Goal: Transaction & Acquisition: Purchase product/service

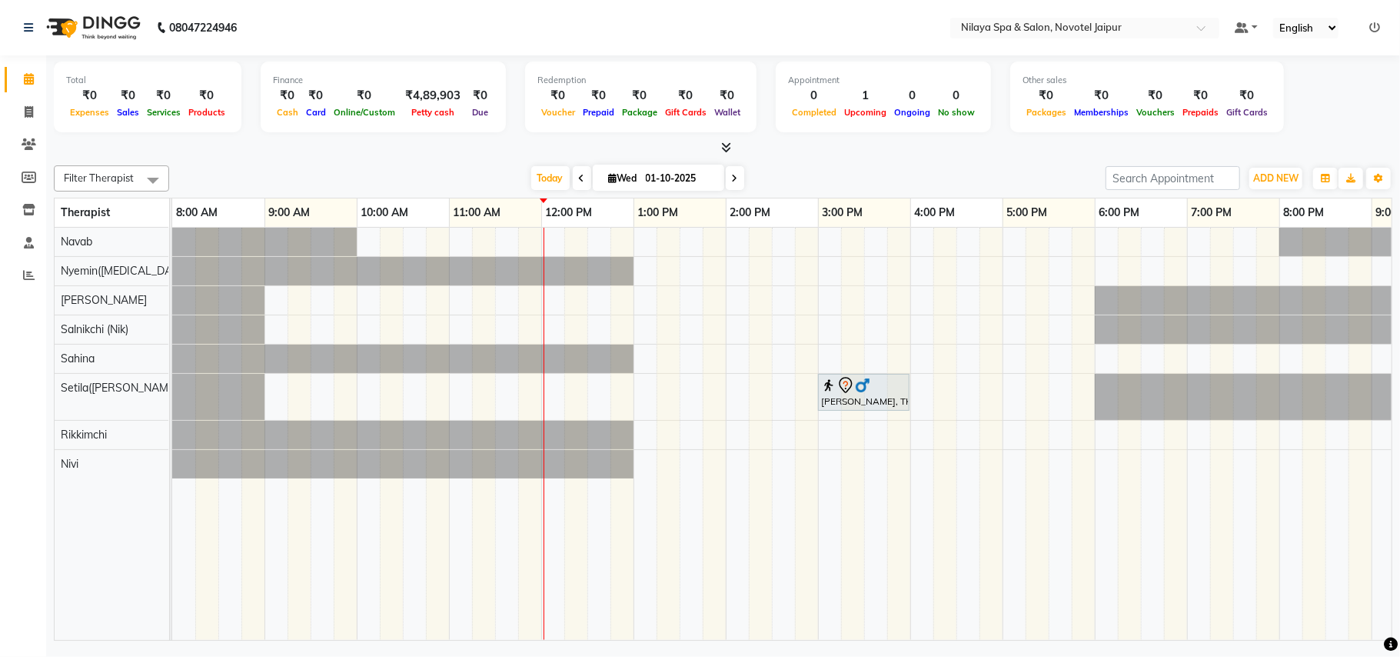
scroll to position [0, 257]
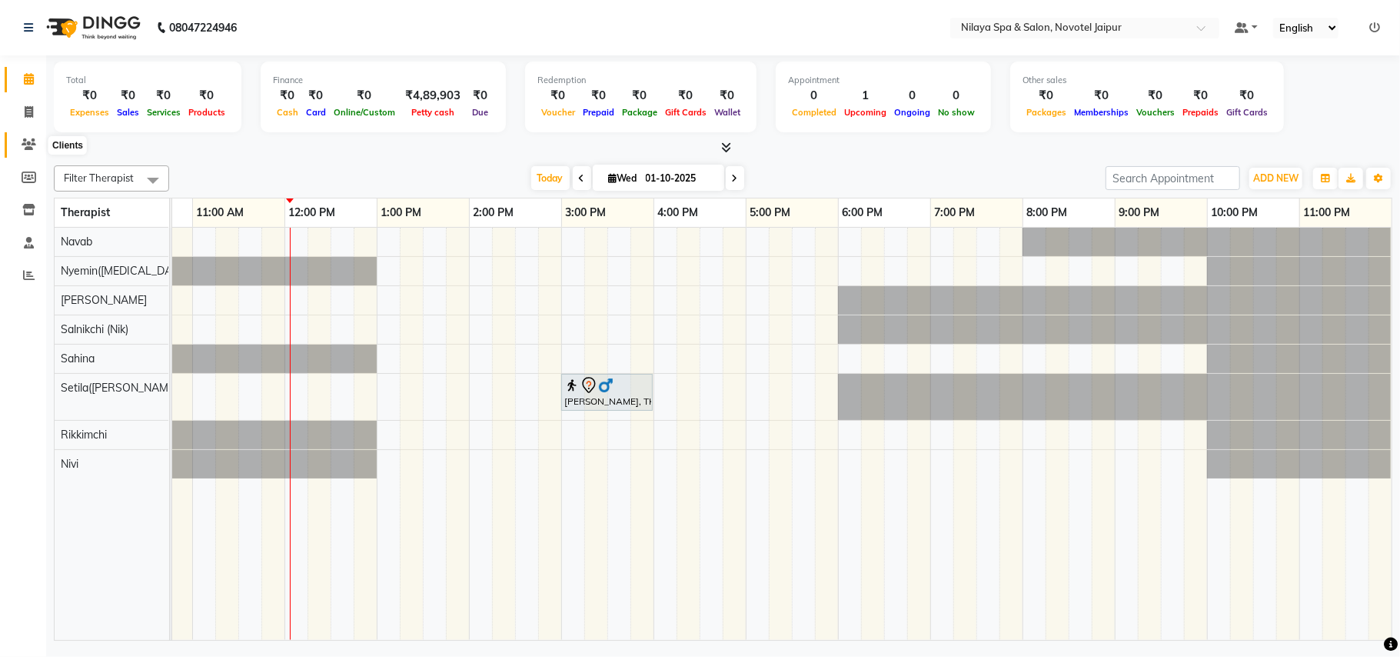
click at [23, 145] on icon at bounding box center [29, 144] width 15 height 12
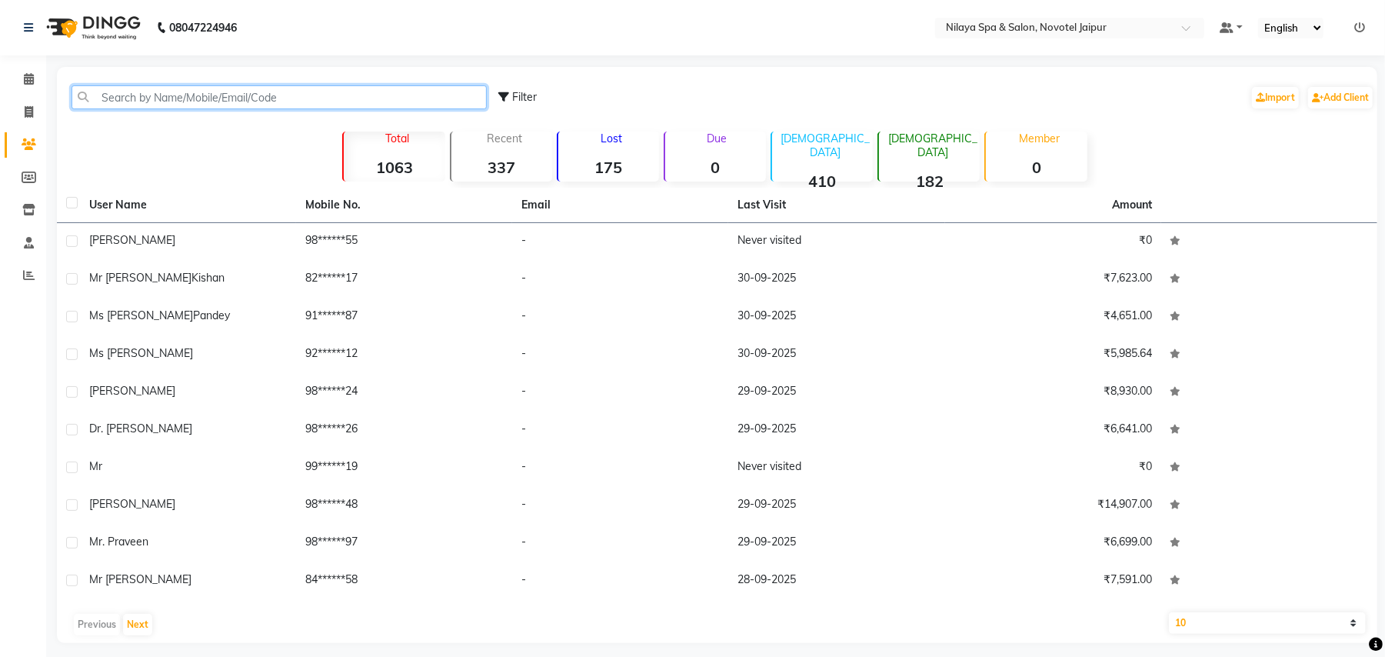
click at [175, 100] on input "text" at bounding box center [279, 97] width 415 height 24
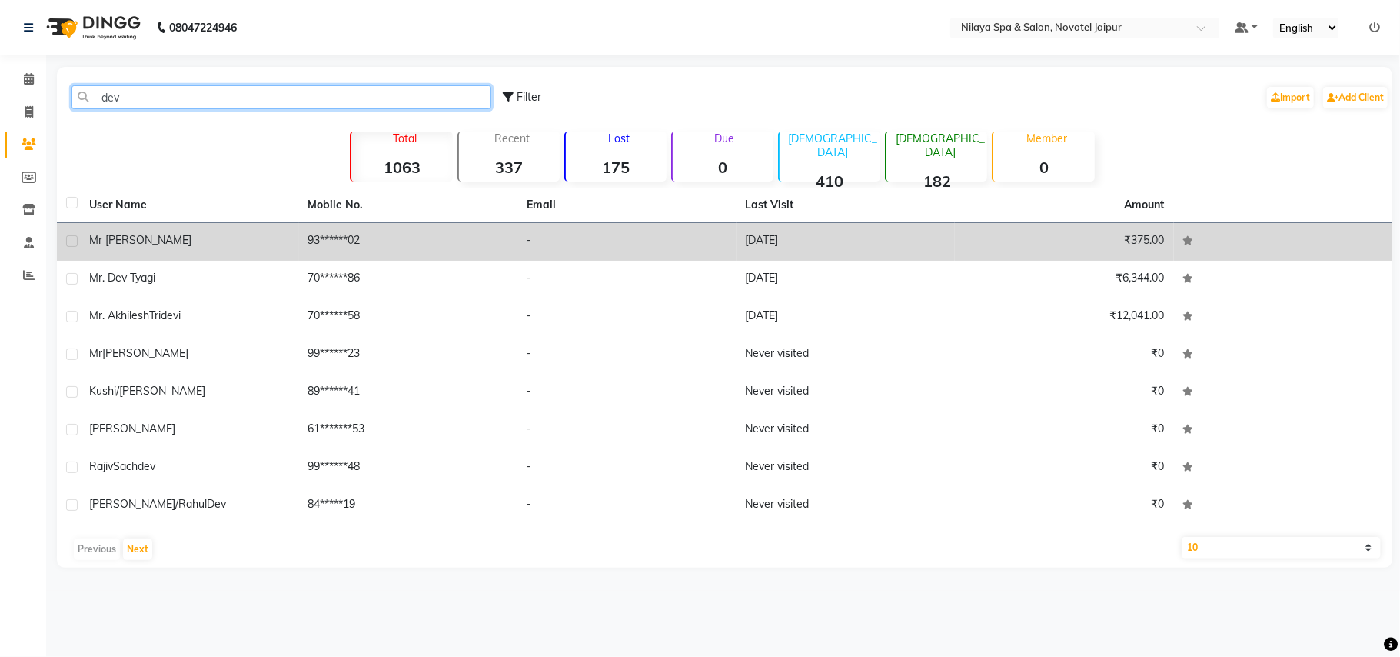
type input "dev"
click at [197, 244] on div "Mr [PERSON_NAME]" at bounding box center [189, 240] width 201 height 16
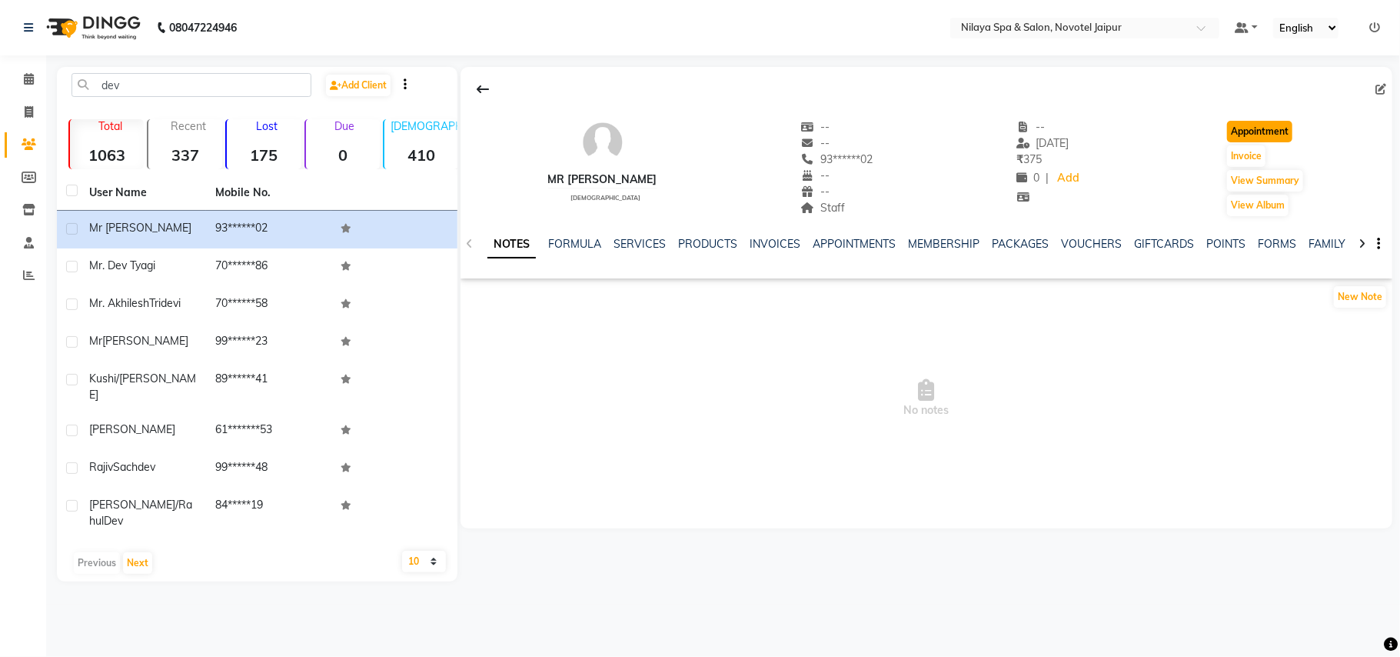
click at [1261, 135] on button "Appointment" at bounding box center [1259, 132] width 65 height 22
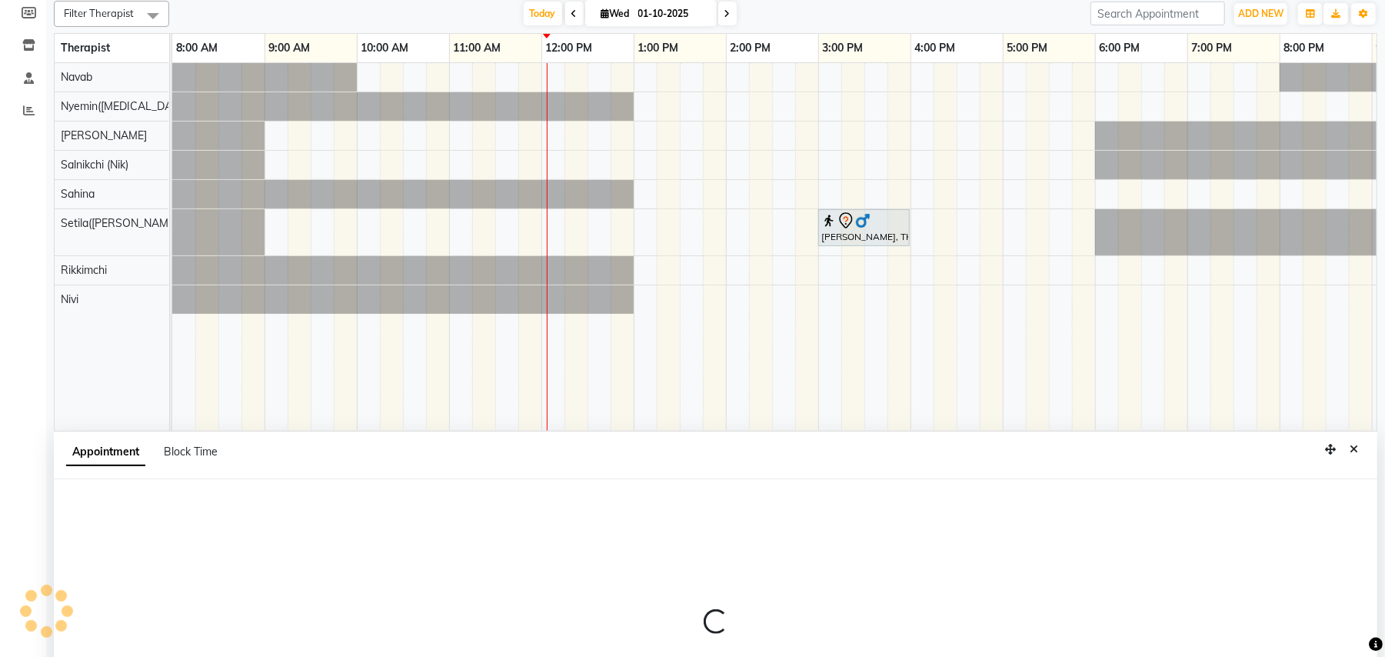
select select "540"
select select "tentative"
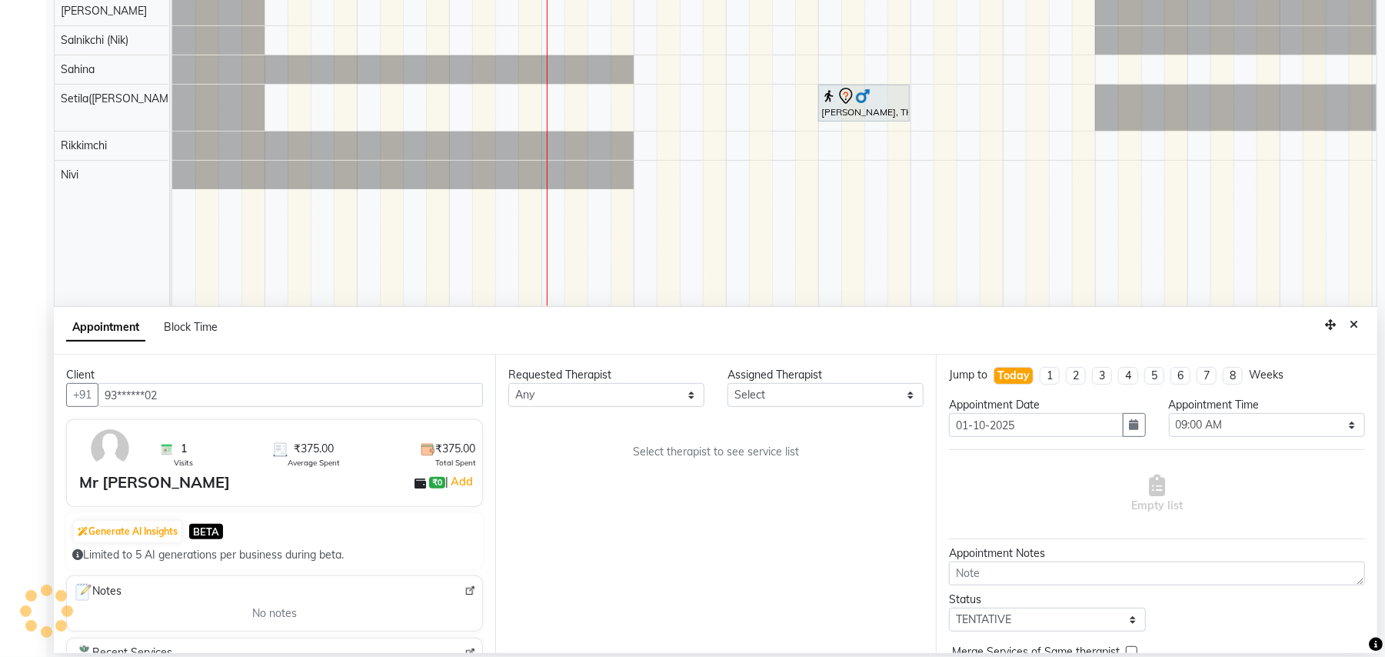
scroll to position [0, 272]
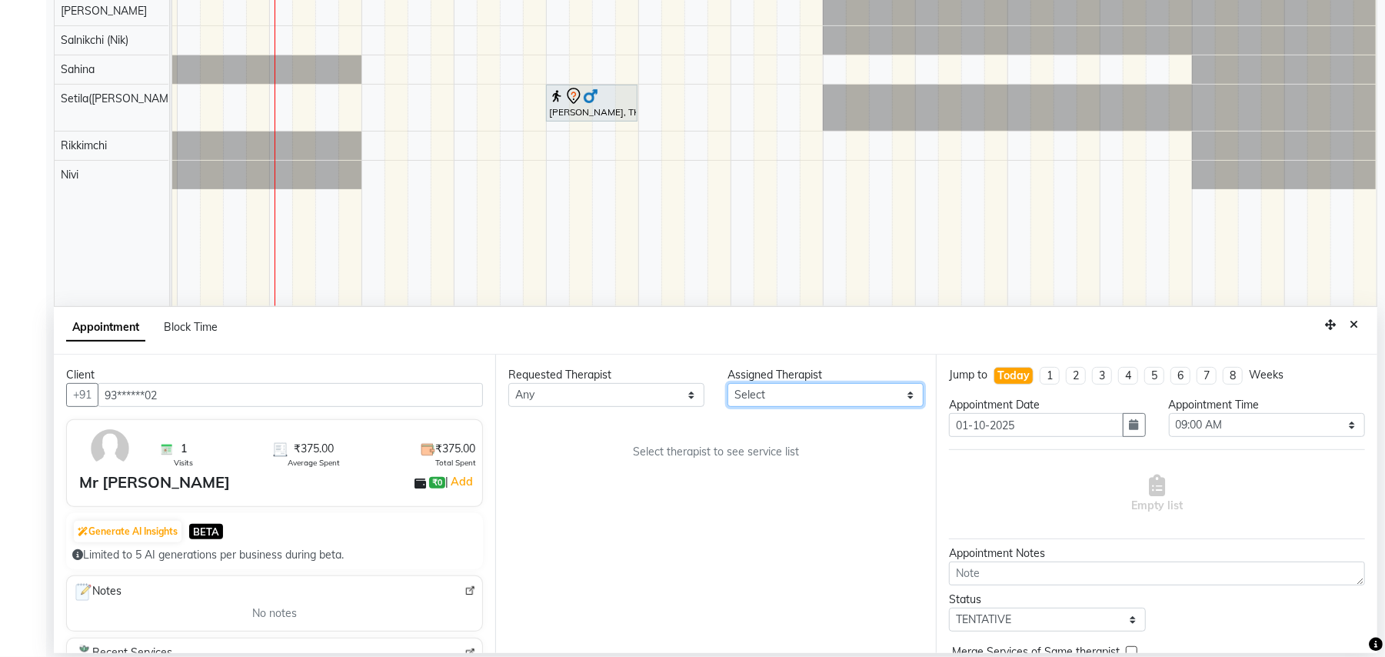
click at [797, 400] on select "Select [PERSON_NAME]([MEDICAL_DATA]) [PERSON_NAME] Rikkimchi [PERSON_NAME] Saln…" at bounding box center [825, 395] width 196 height 24
select select "77564"
click at [727, 384] on select "Select [PERSON_NAME]([MEDICAL_DATA]) [PERSON_NAME] Rikkimchi [PERSON_NAME] Saln…" at bounding box center [825, 395] width 196 height 24
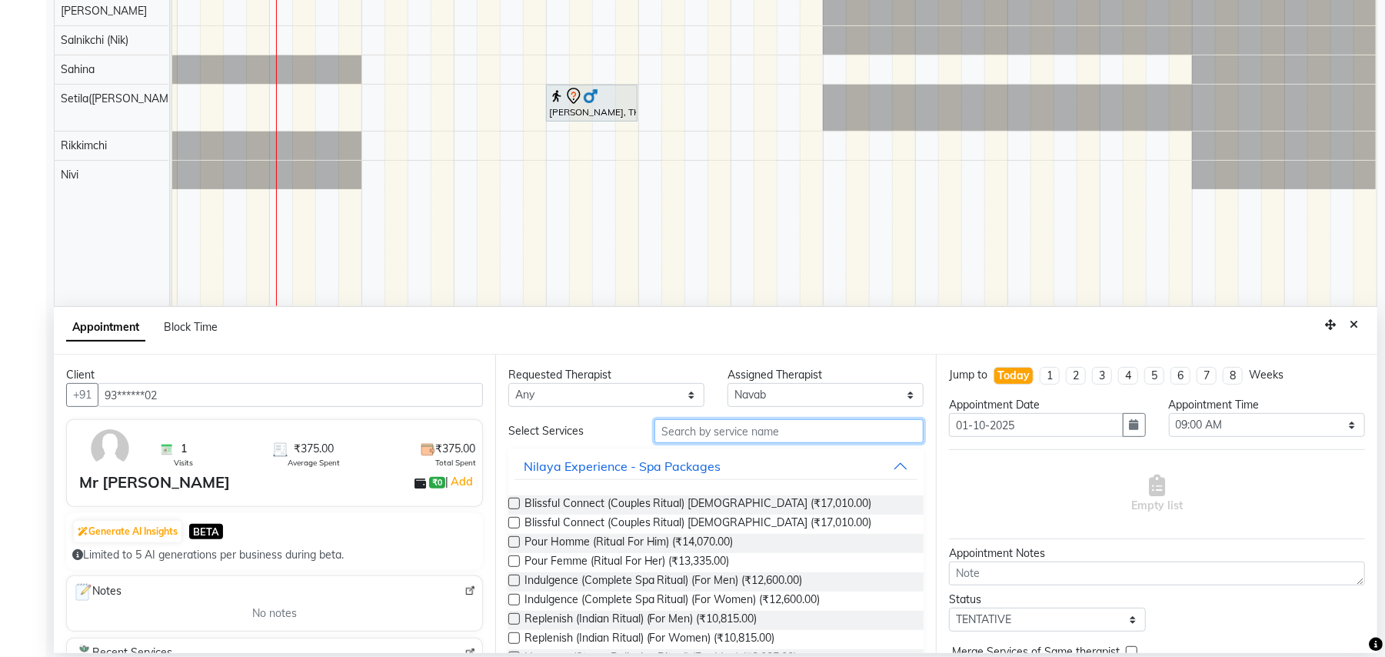
click at [767, 428] on input "text" at bounding box center [788, 431] width 269 height 24
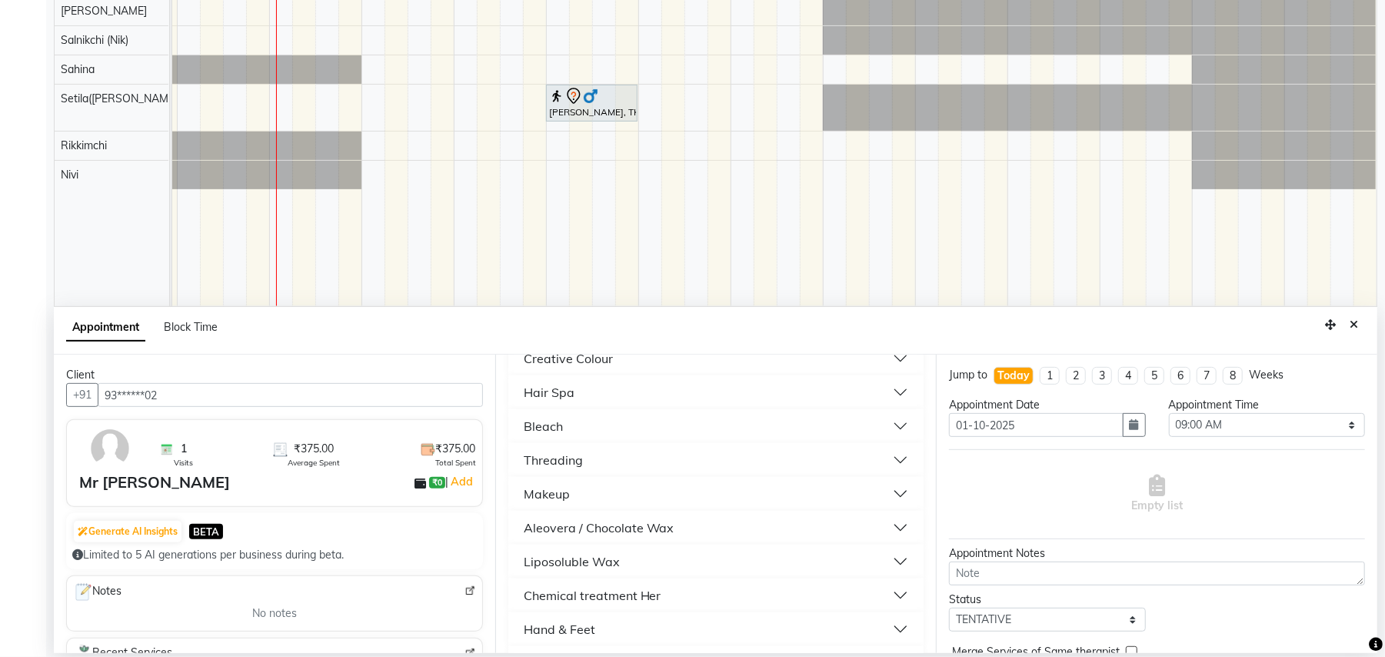
scroll to position [702, 0]
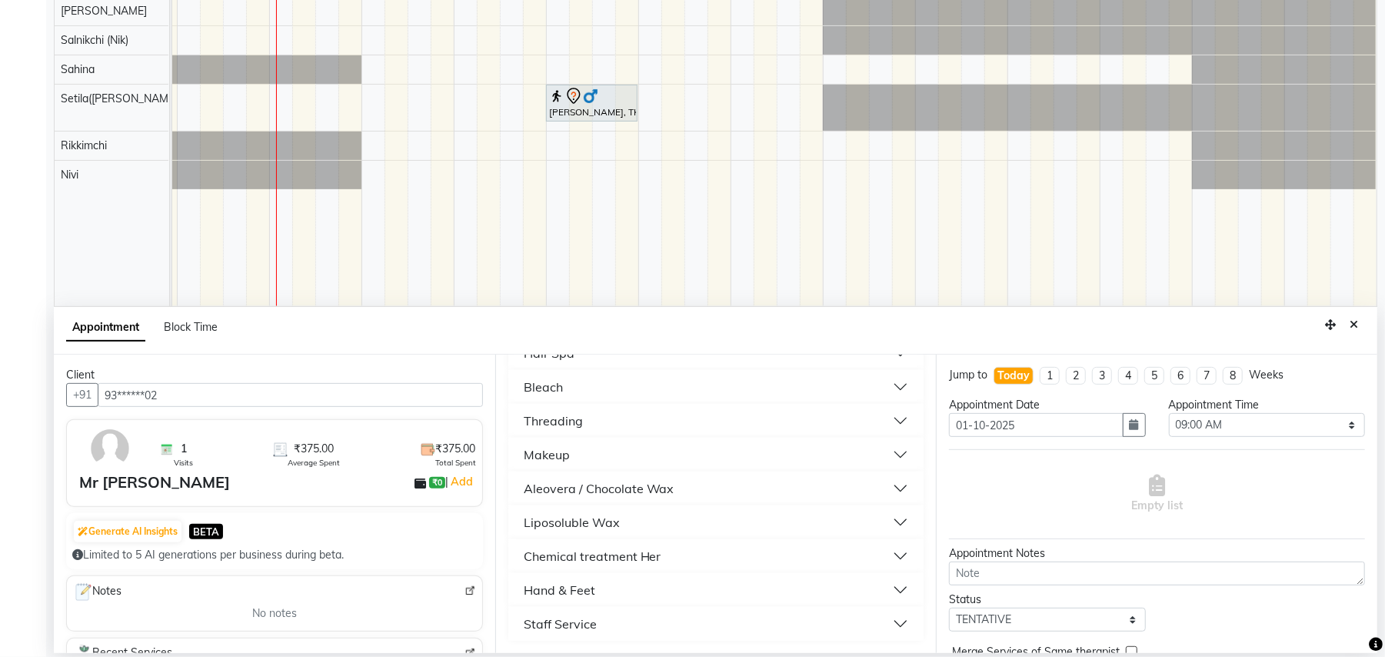
click at [578, 627] on div "Staff Service" at bounding box center [560, 623] width 73 height 18
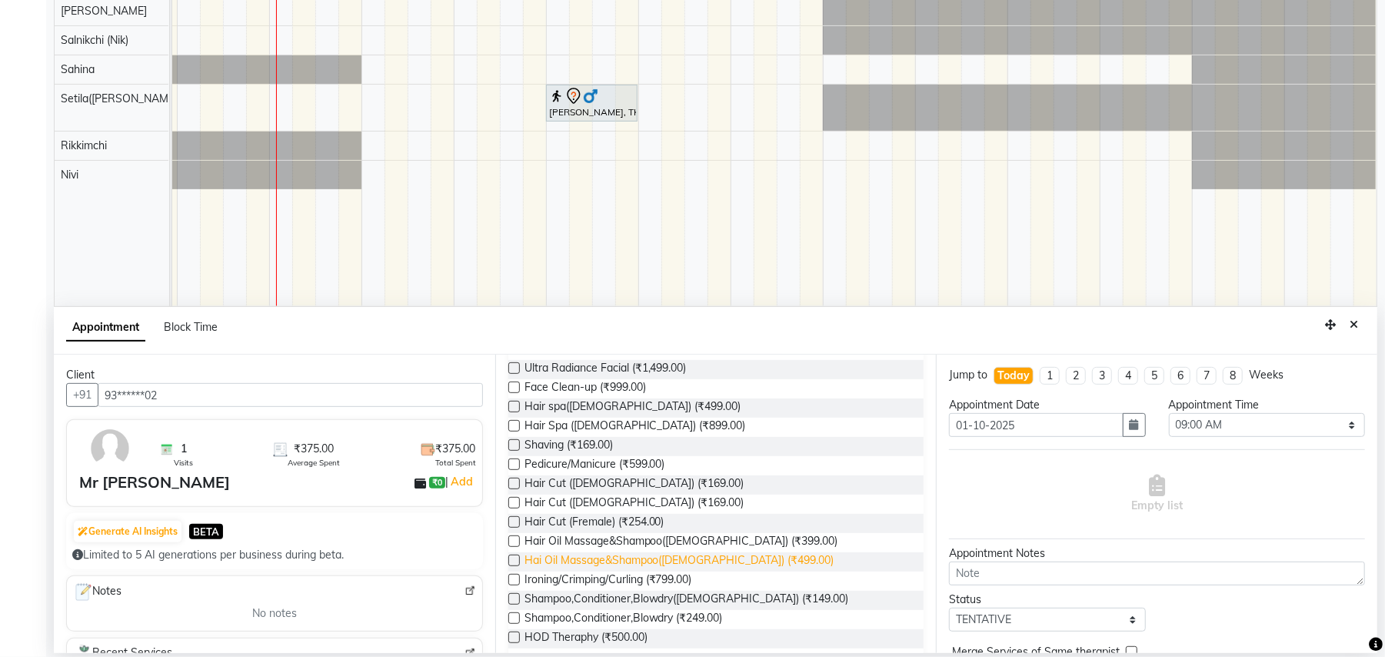
scroll to position [1015, 0]
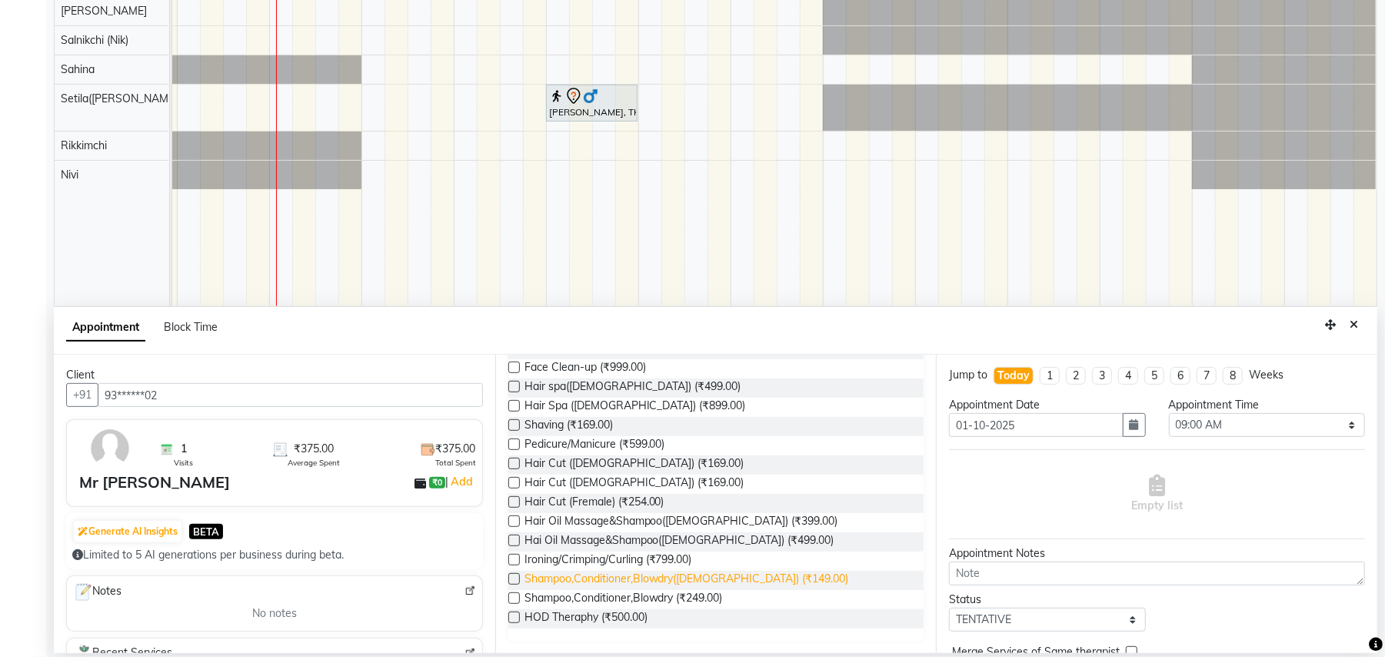
click at [732, 581] on span "Shampoo,Conditioner,Blowdry([DEMOGRAPHIC_DATA]) (₹149.00)" at bounding box center [686, 580] width 324 height 19
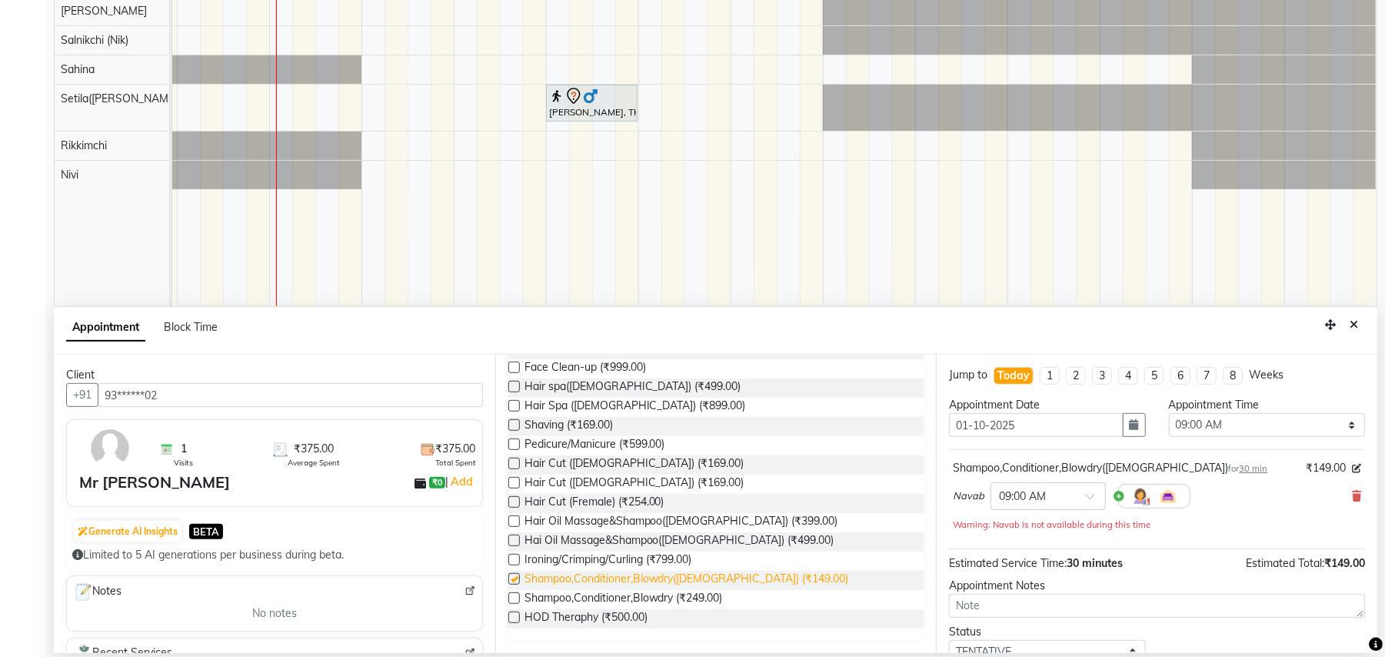
checkbox input "false"
click at [638, 484] on span "Hair Cut ([DEMOGRAPHIC_DATA]) (₹169.00)" at bounding box center [634, 483] width 220 height 19
checkbox input "false"
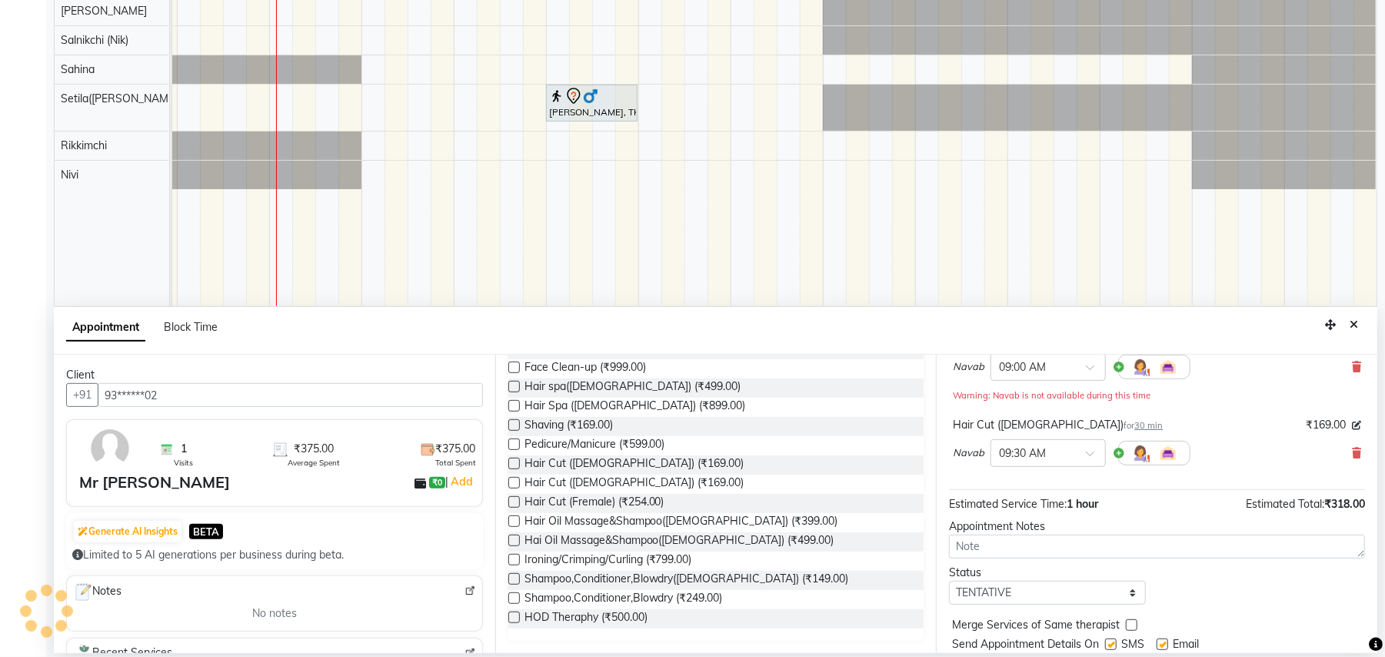
scroll to position [179, 0]
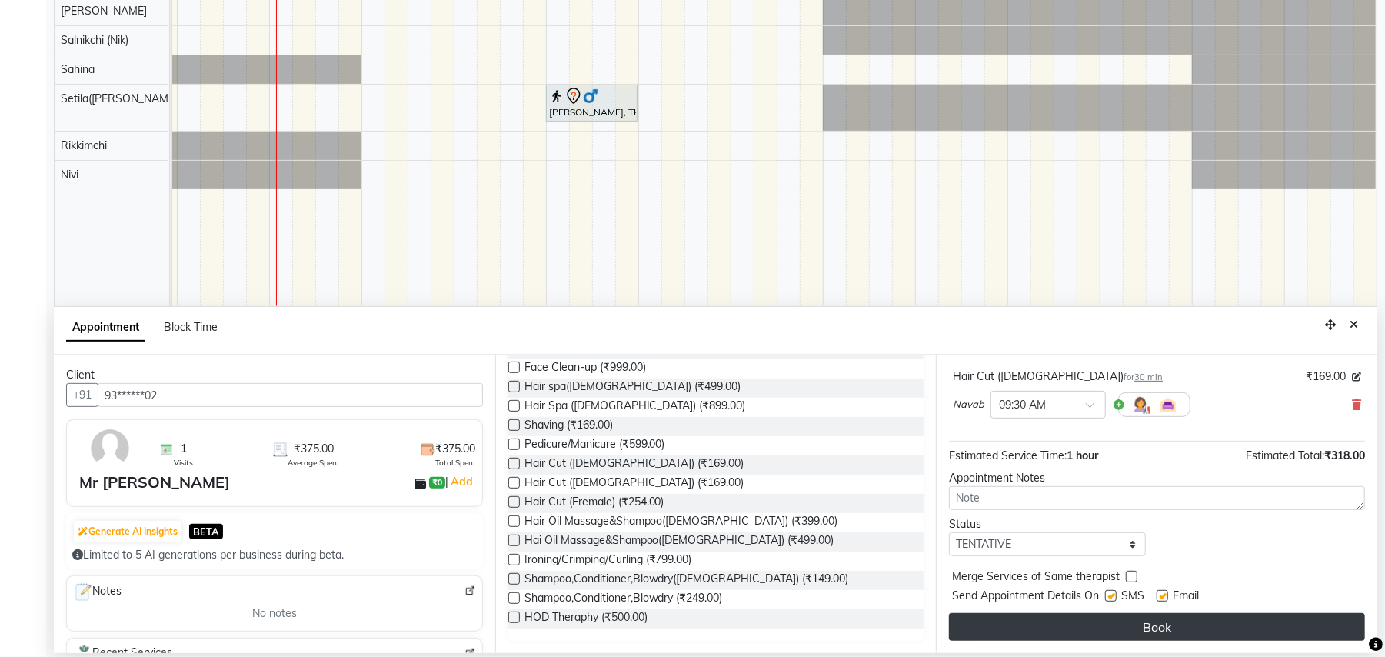
click at [1193, 623] on button "Book" at bounding box center [1157, 627] width 416 height 28
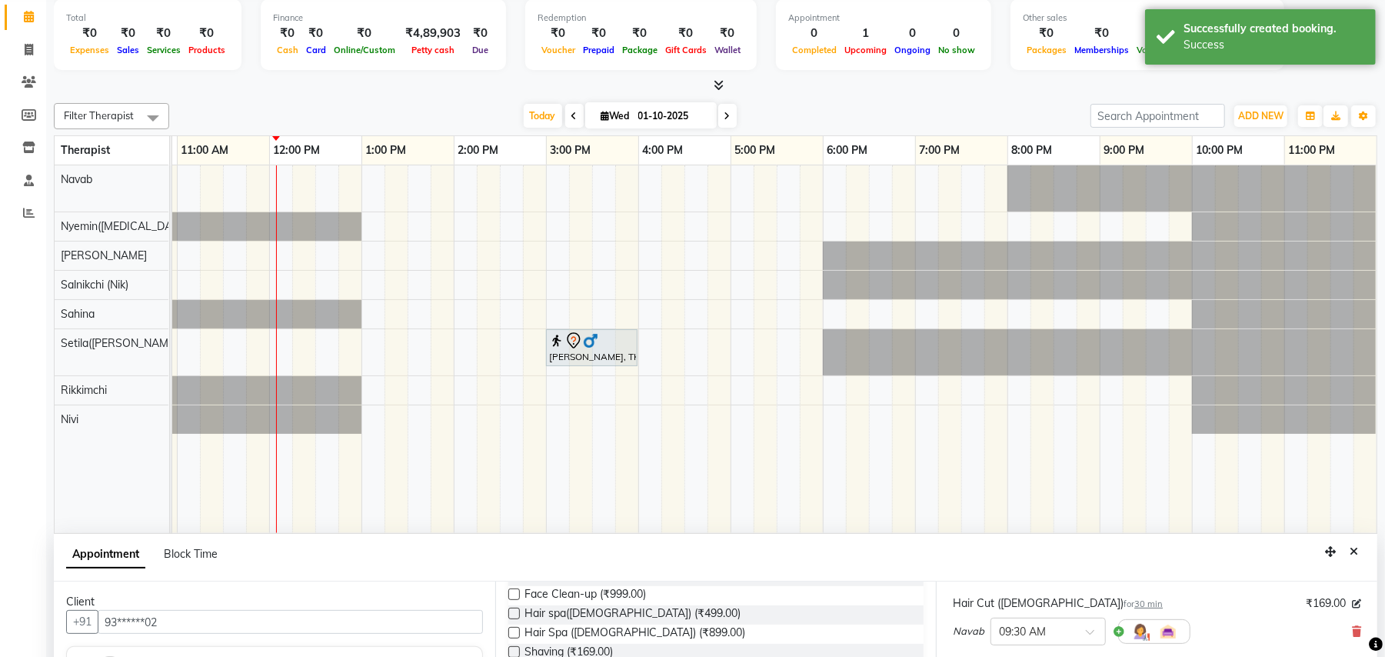
scroll to position [0, 0]
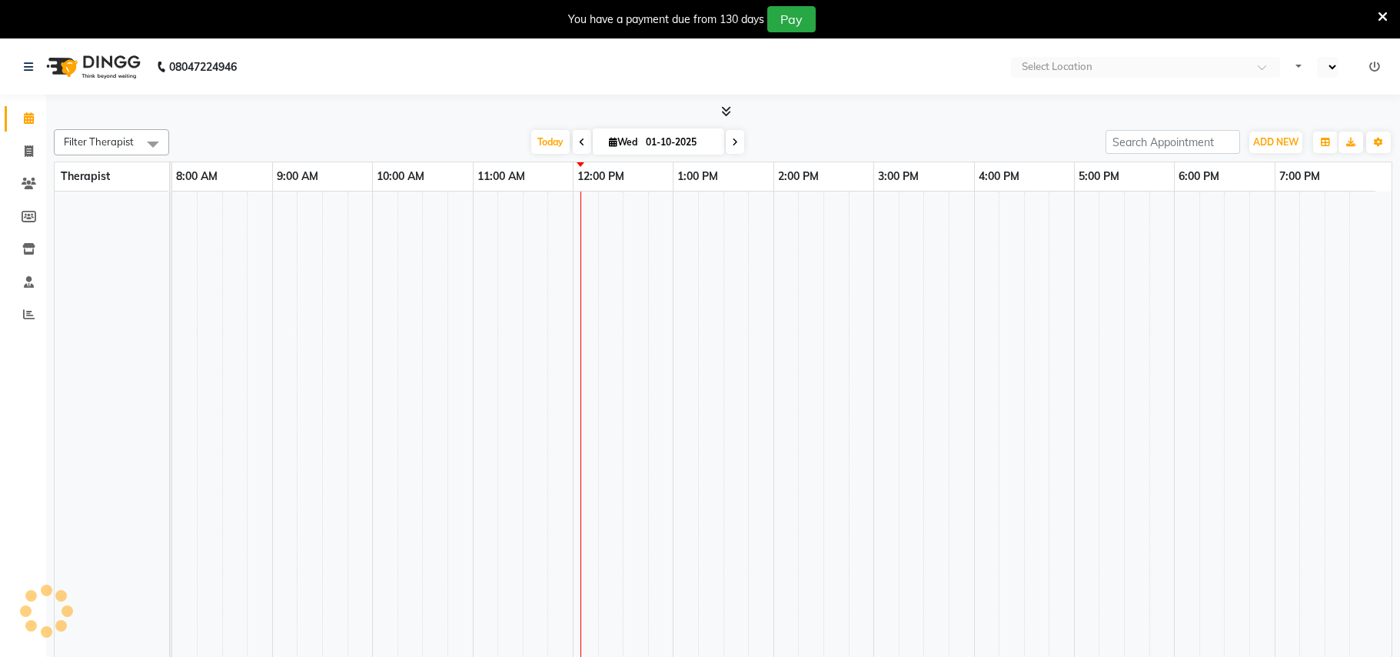
select select "en"
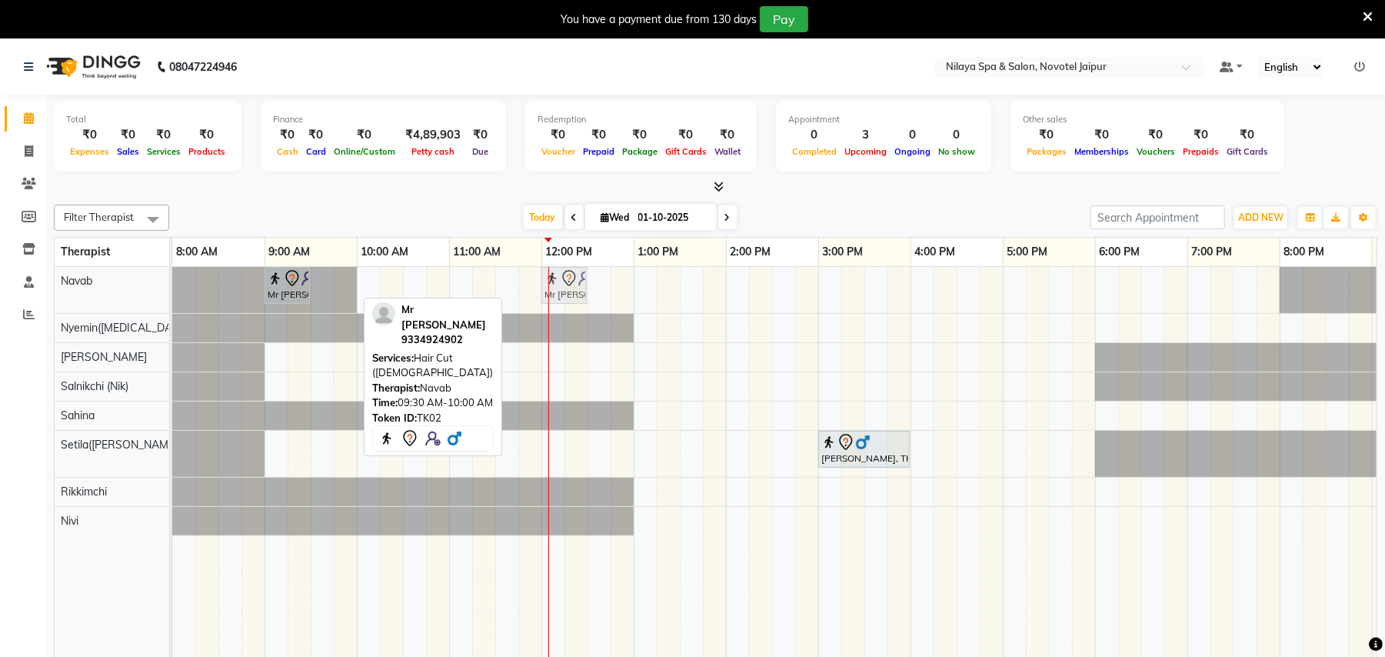
drag, startPoint x: 324, startPoint y: 281, endPoint x: 555, endPoint y: 277, distance: 231.5
click at [172, 277] on div "Mr Dev Raj, TK02, 09:00 AM-09:30 AM, Shampoo,Conditioner,Blowdry(Male) Mr Dev R…" at bounding box center [172, 290] width 0 height 46
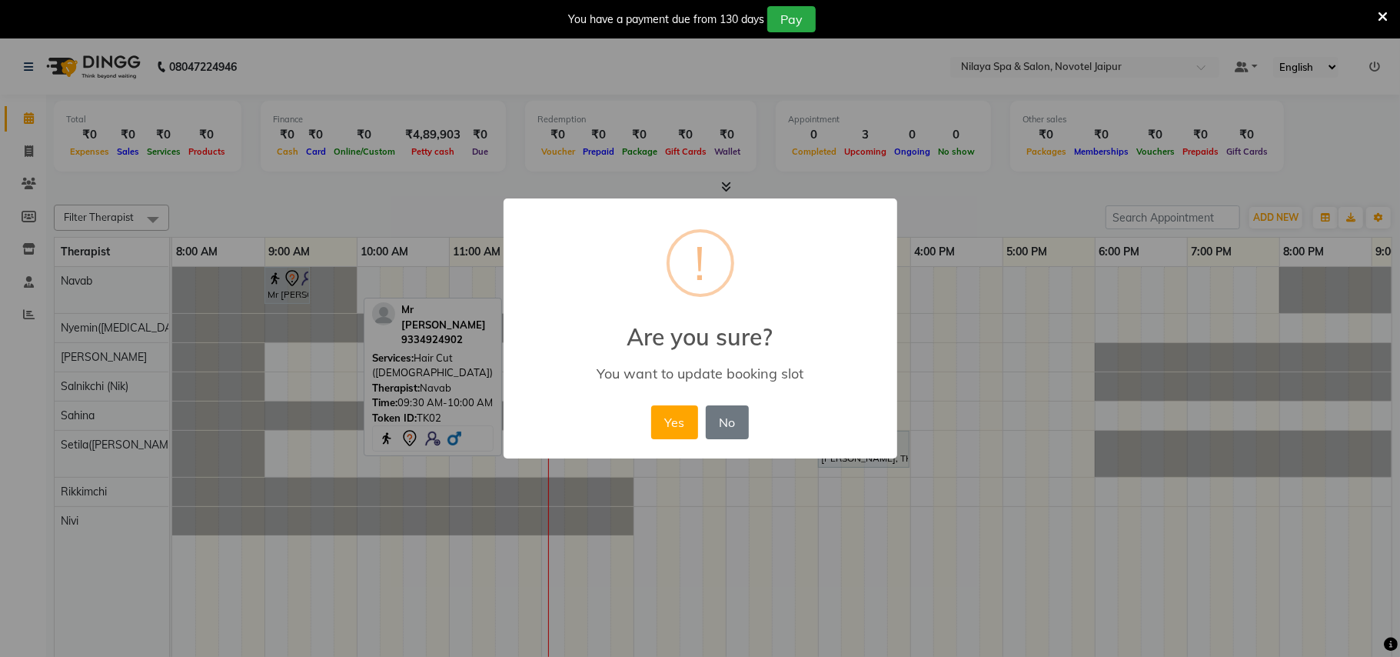
drag, startPoint x: 281, startPoint y: 291, endPoint x: 318, endPoint y: 290, distance: 37.7
click at [318, 290] on div "× ! Are you sure? You want to update booking slot Yes No No" at bounding box center [700, 328] width 1400 height 657
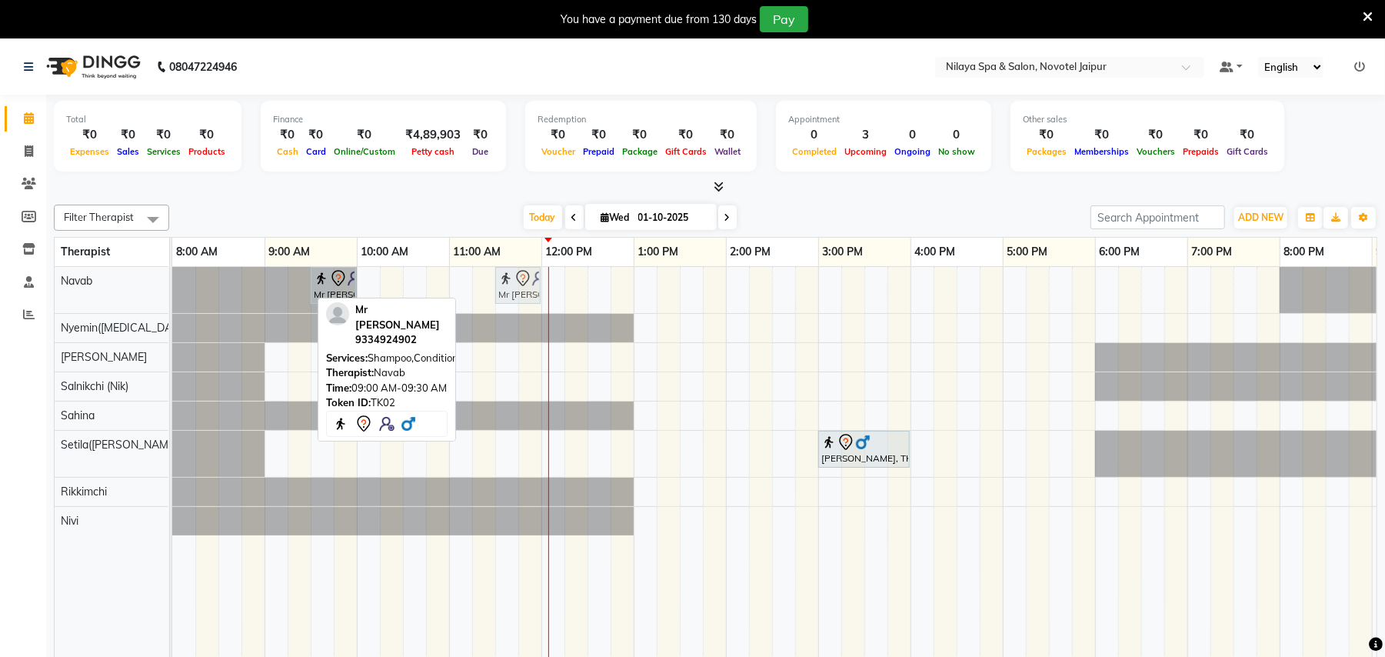
drag, startPoint x: 294, startPoint y: 290, endPoint x: 523, endPoint y: 286, distance: 229.2
click at [172, 286] on div "Mr Dev Raj, TK02, 09:00 AM-09:30 AM, Shampoo,Conditioner,Blowdry(Male) Mr Dev R…" at bounding box center [172, 290] width 0 height 46
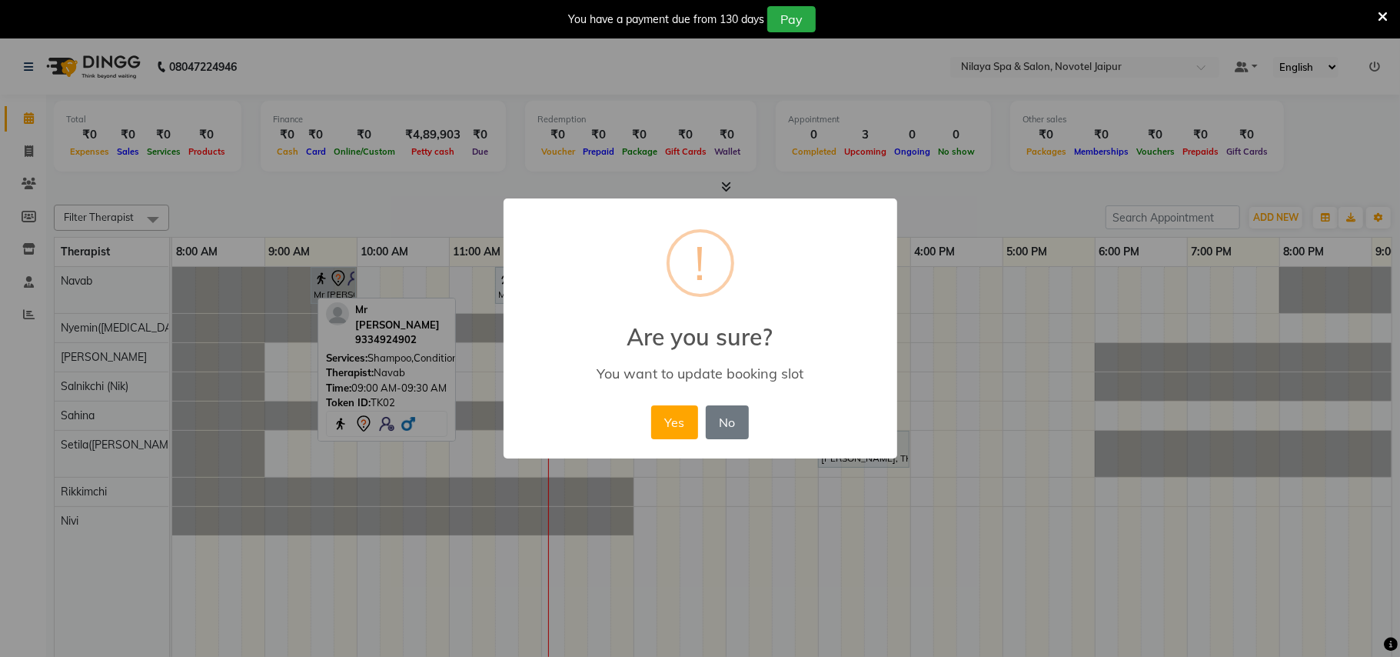
click at [666, 431] on button "Yes" at bounding box center [674, 422] width 47 height 34
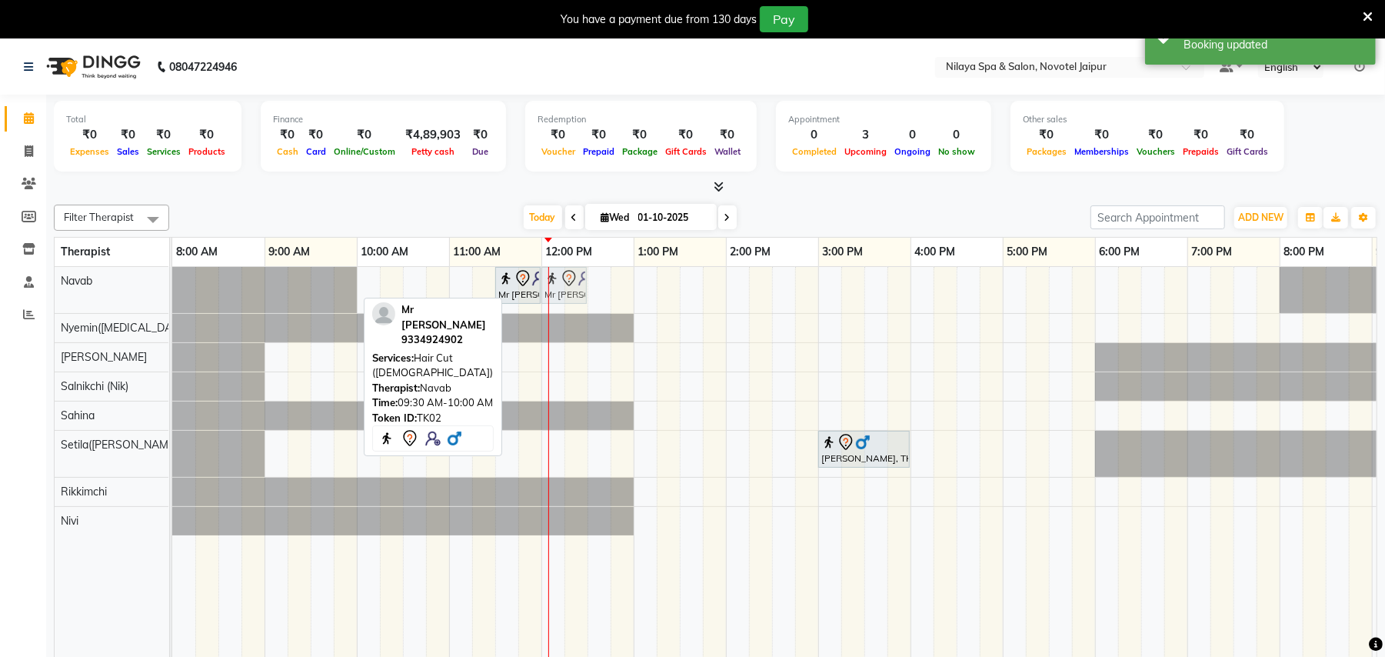
drag, startPoint x: 341, startPoint y: 284, endPoint x: 578, endPoint y: 284, distance: 236.8
click at [172, 284] on div "Mr Dev Raj, TK02, 09:30 AM-10:00 AM, Hair Cut (Male) Mr Dev Raj, TK02, 11:30 AM…" at bounding box center [172, 290] width 0 height 46
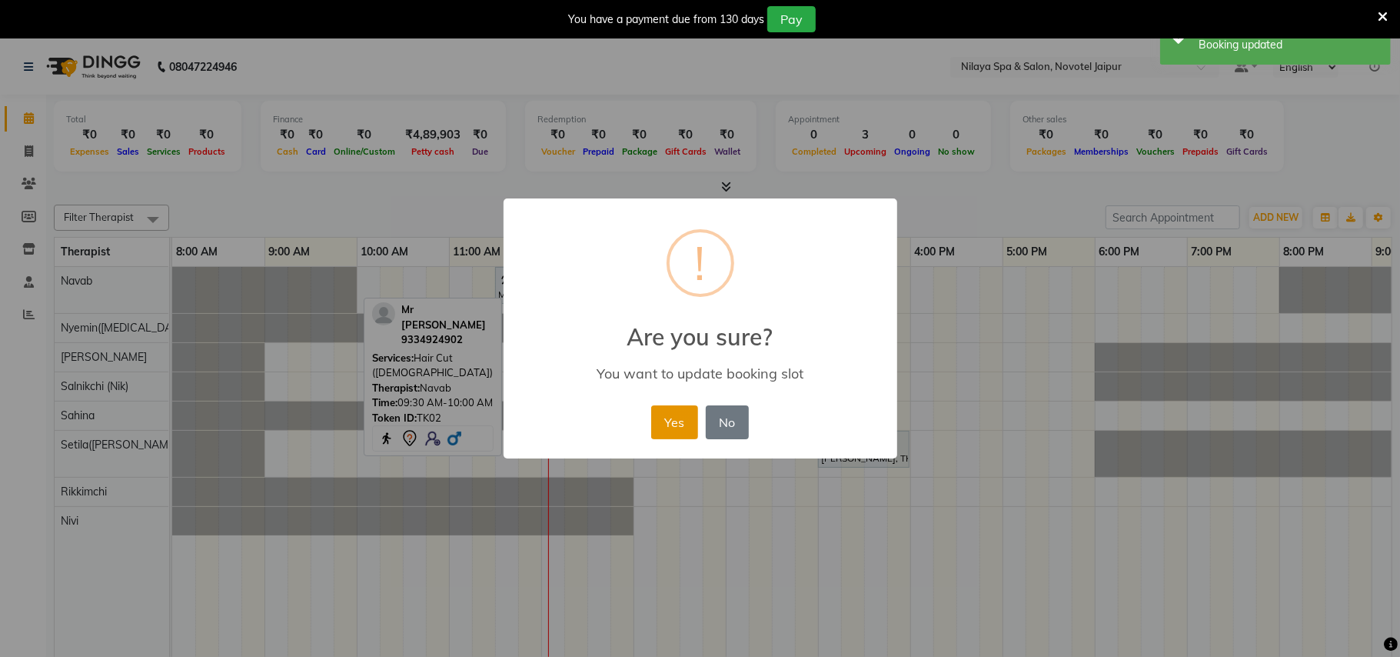
click at [672, 423] on button "Yes" at bounding box center [674, 422] width 47 height 34
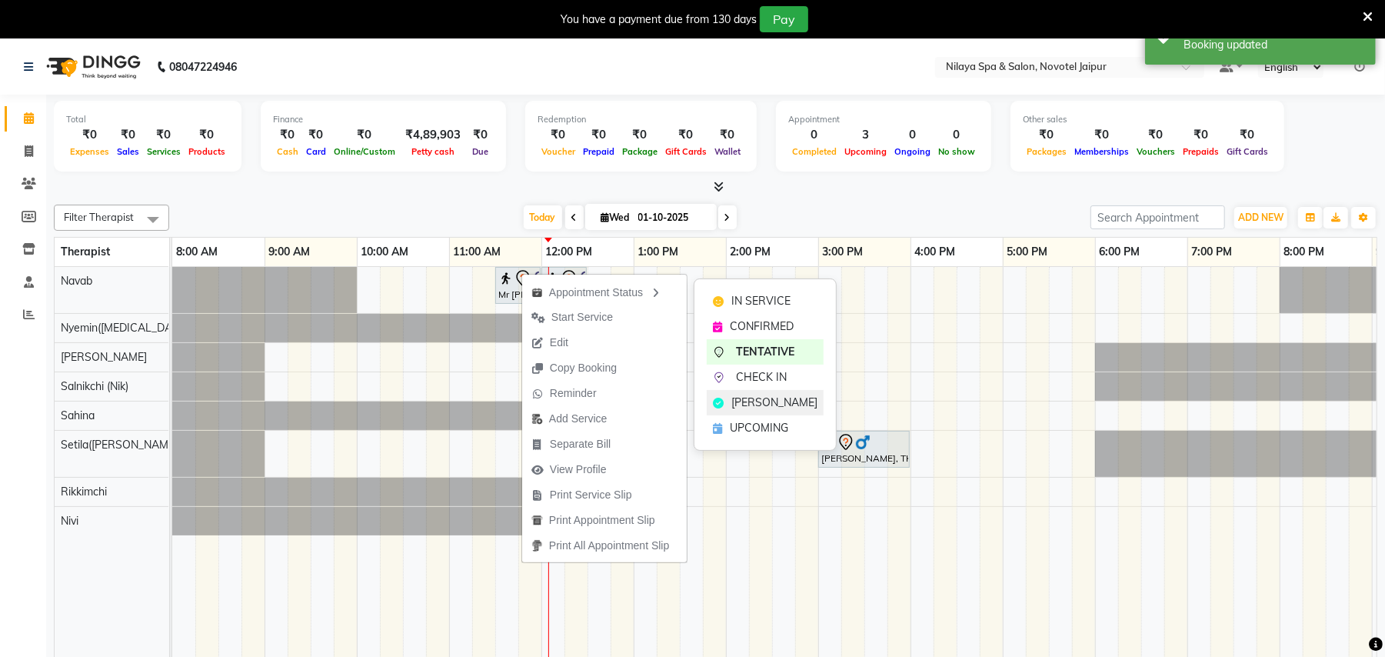
click at [754, 401] on span "MARK DONE" at bounding box center [774, 402] width 86 height 16
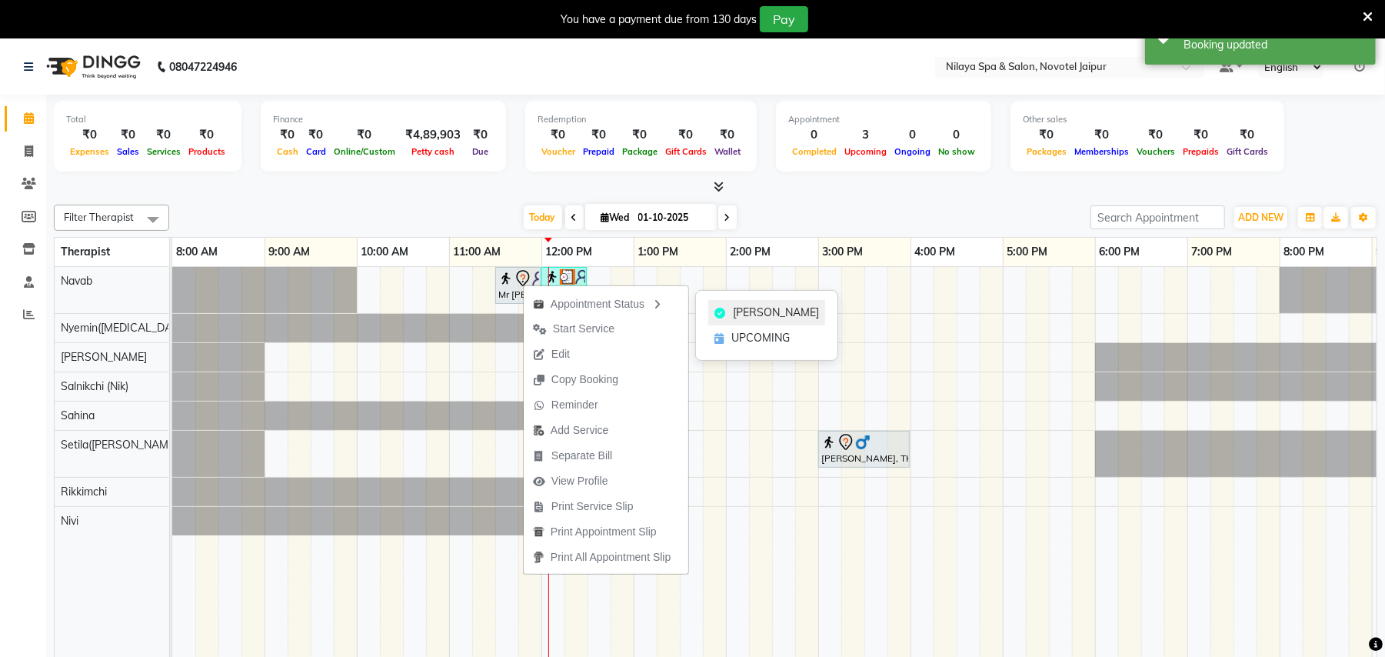
click at [735, 308] on span "MARK DONE" at bounding box center [776, 312] width 86 height 16
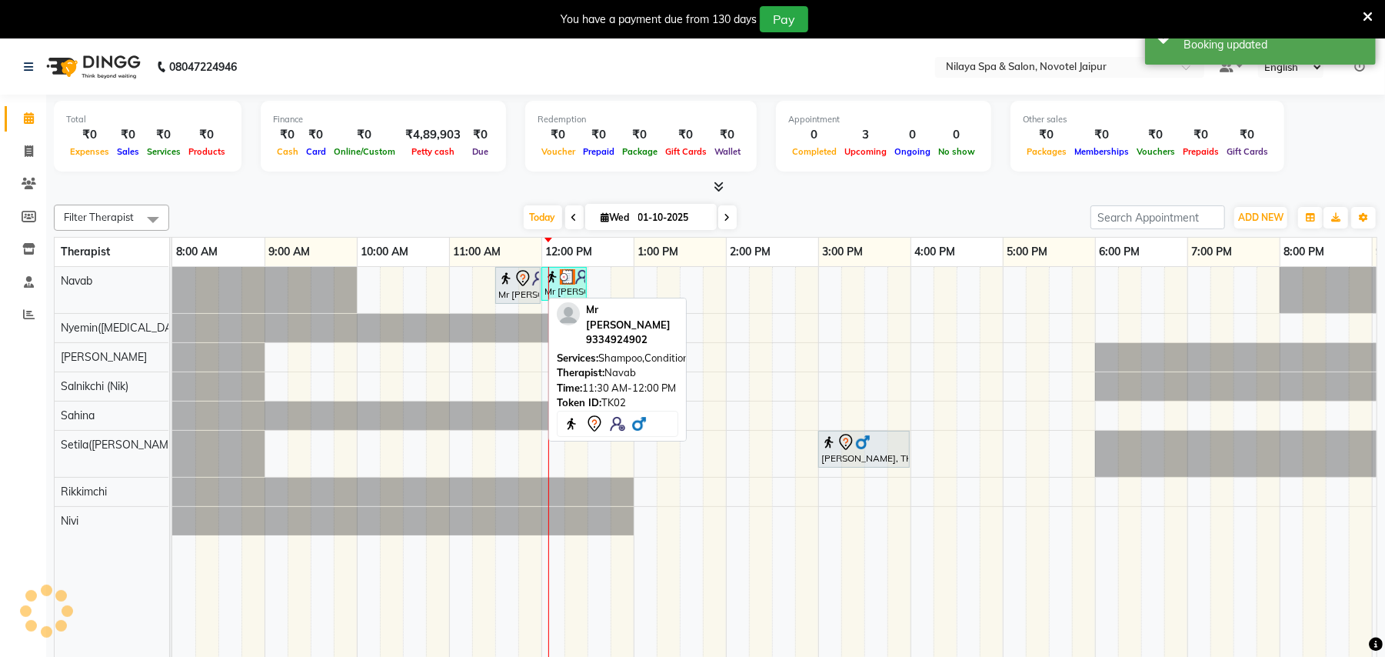
click at [539, 286] on div at bounding box center [540, 285] width 6 height 35
click at [524, 288] on div "Mr Dev Raj, TK02, 11:30 AM-12:00 PM, Shampoo,Conditioner,Blowdry(Male)" at bounding box center [518, 285] width 42 height 32
select select "3"
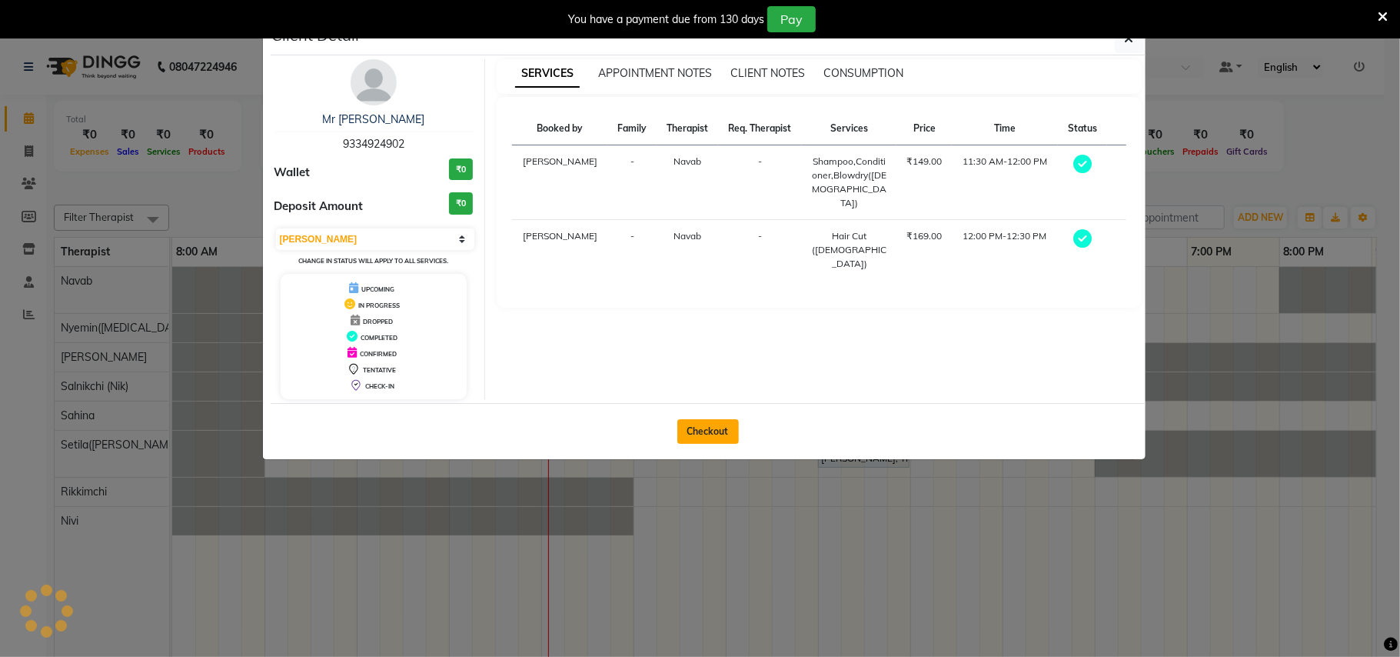
click at [709, 434] on button "Checkout" at bounding box center [708, 431] width 62 height 25
select select "8197"
select select "service"
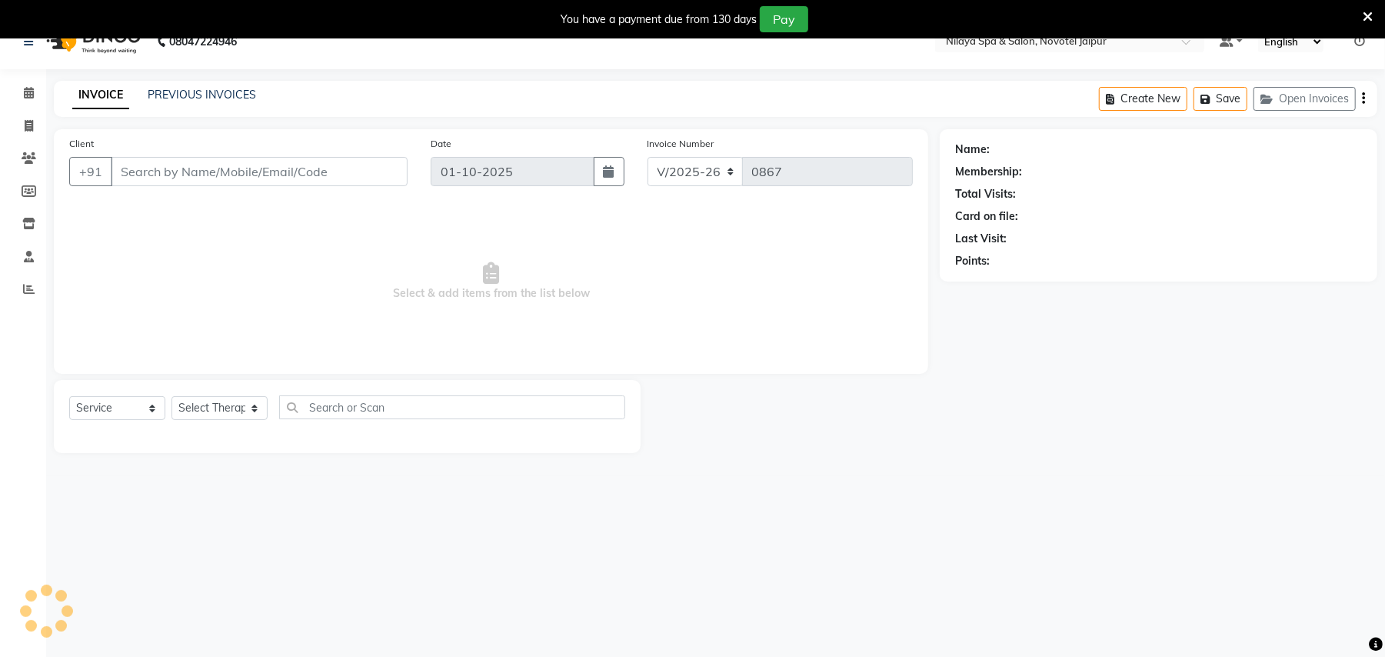
scroll to position [38, 0]
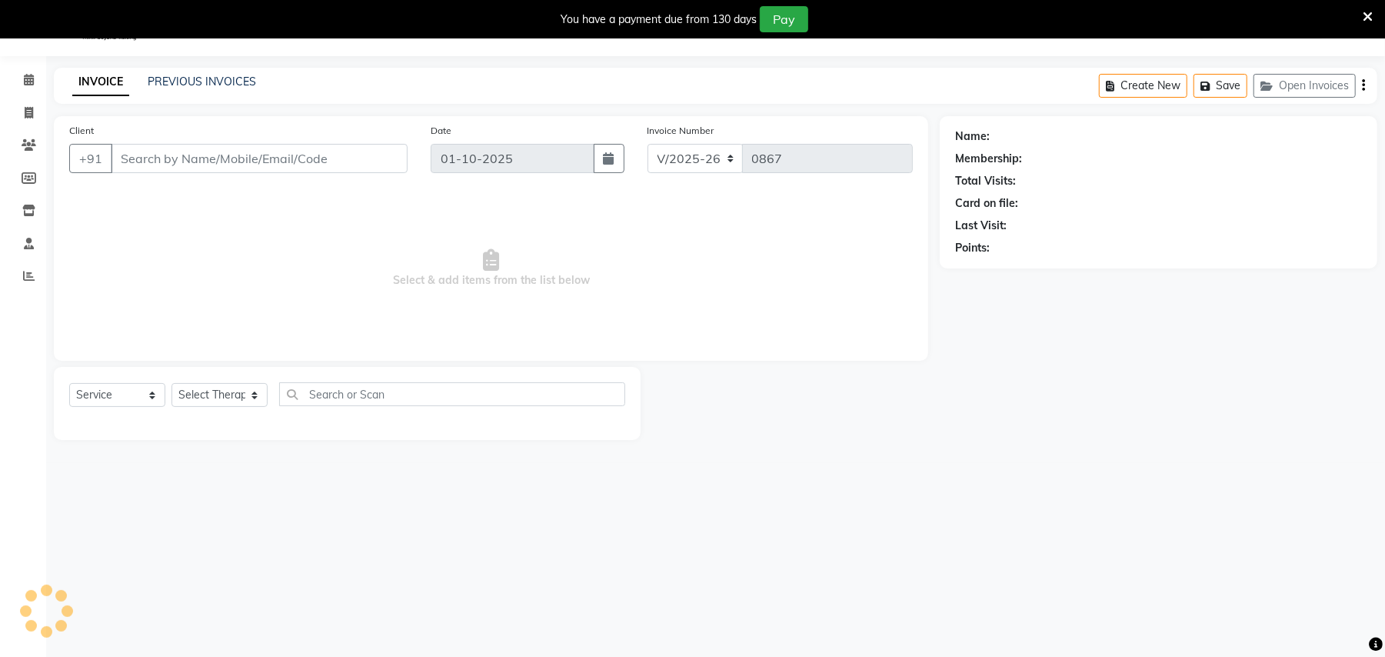
type input "93******02"
select select "77564"
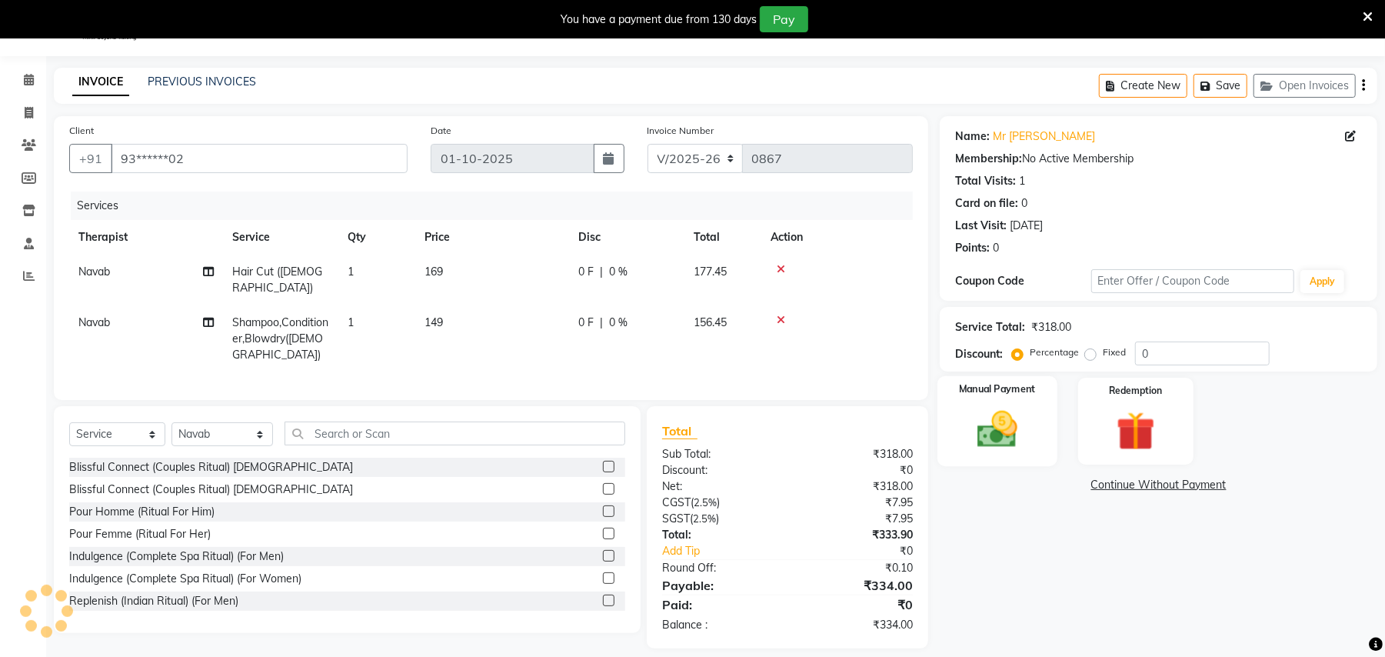
click at [1010, 428] on img at bounding box center [997, 429] width 66 height 47
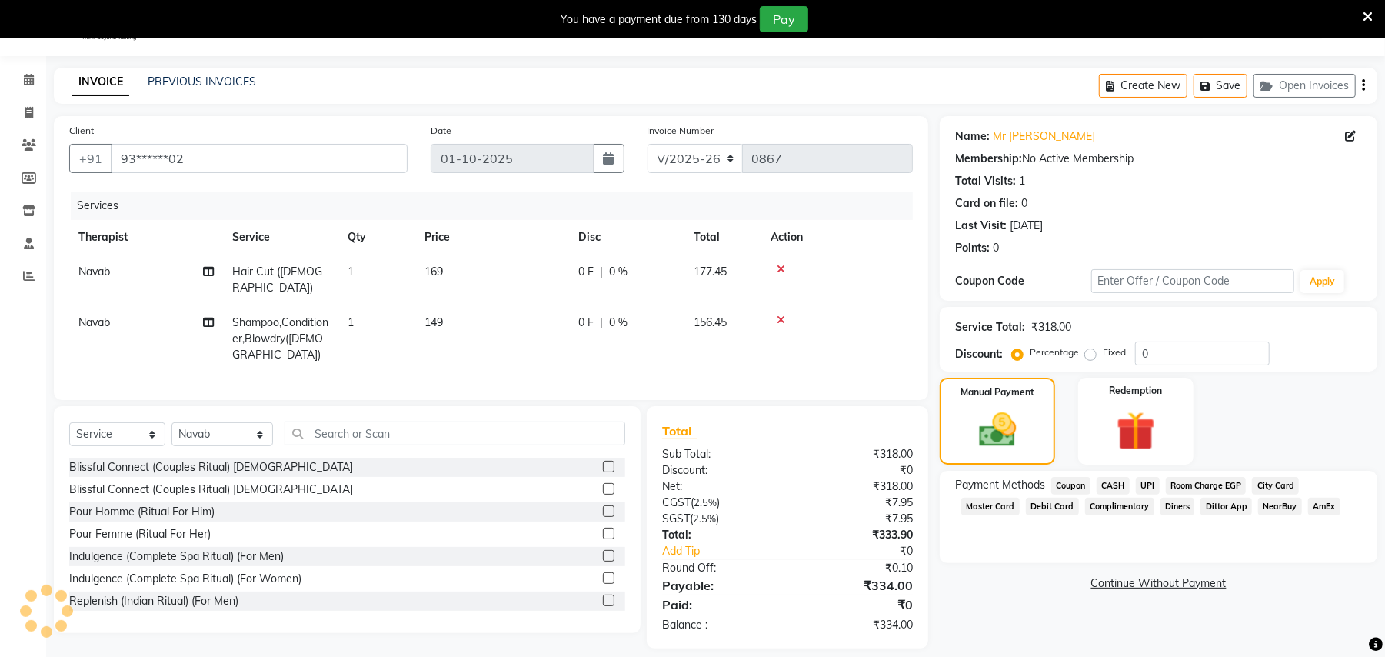
click at [1148, 483] on span "UPI" at bounding box center [1148, 486] width 24 height 18
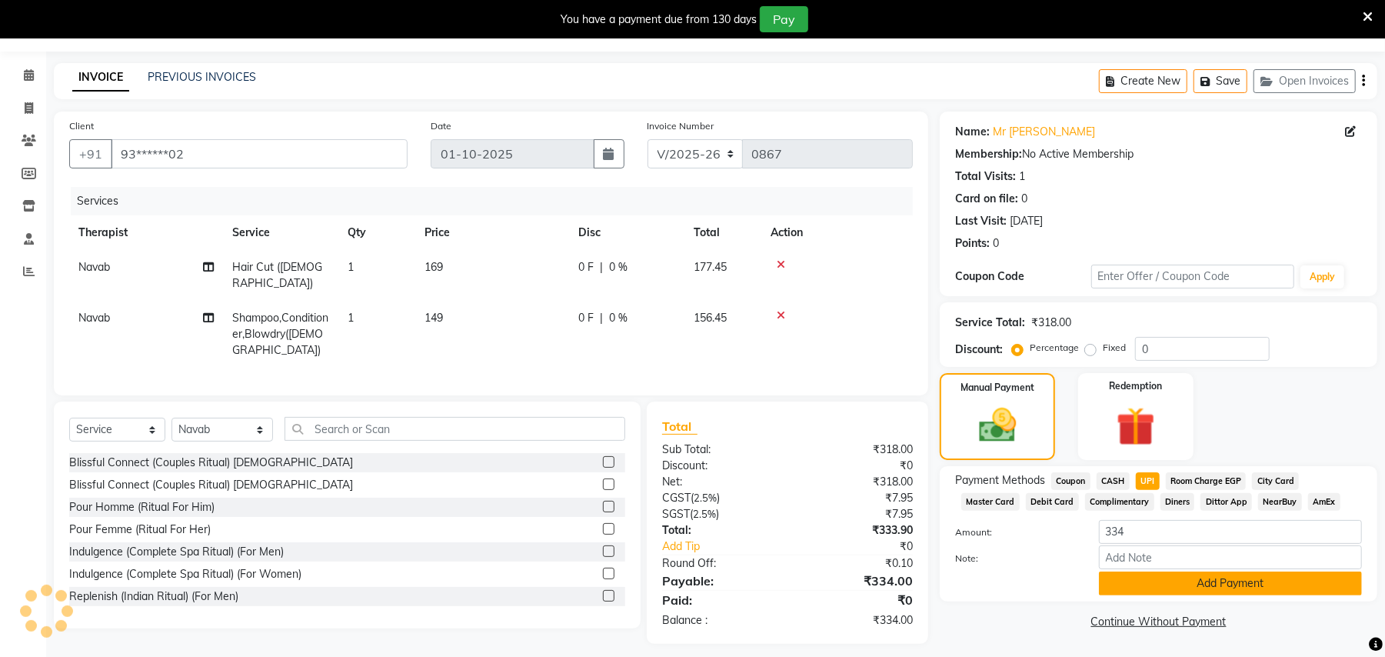
click at [1184, 580] on button "Add Payment" at bounding box center [1230, 583] width 263 height 24
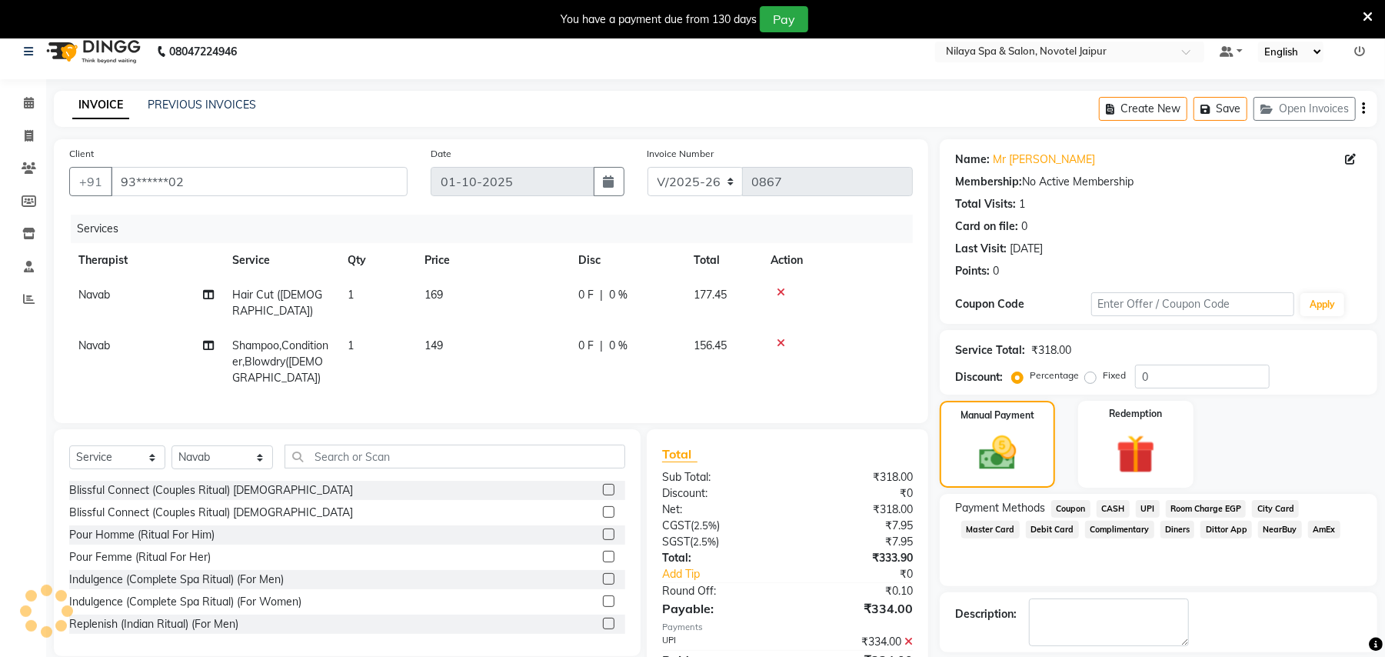
scroll to position [118, 0]
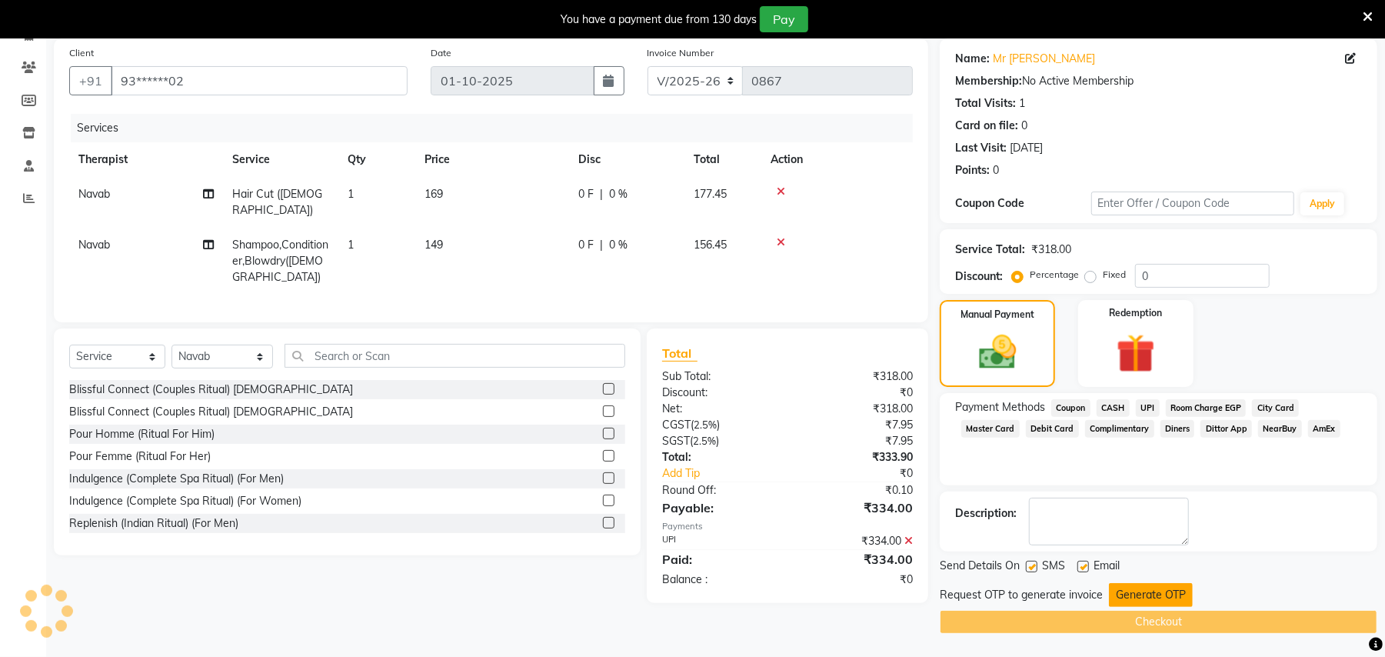
click at [1169, 597] on button "Generate OTP" at bounding box center [1151, 595] width 84 height 24
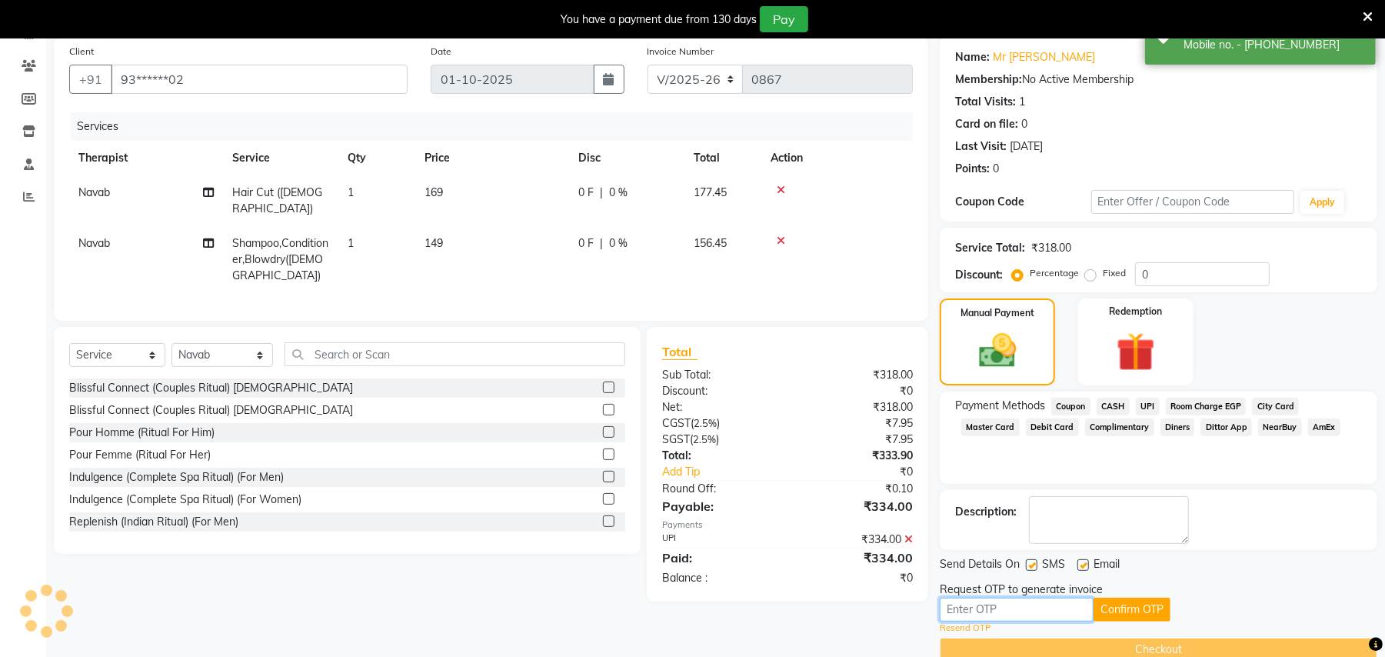
click at [1027, 610] on input "text" at bounding box center [1017, 609] width 154 height 24
type input "5455"
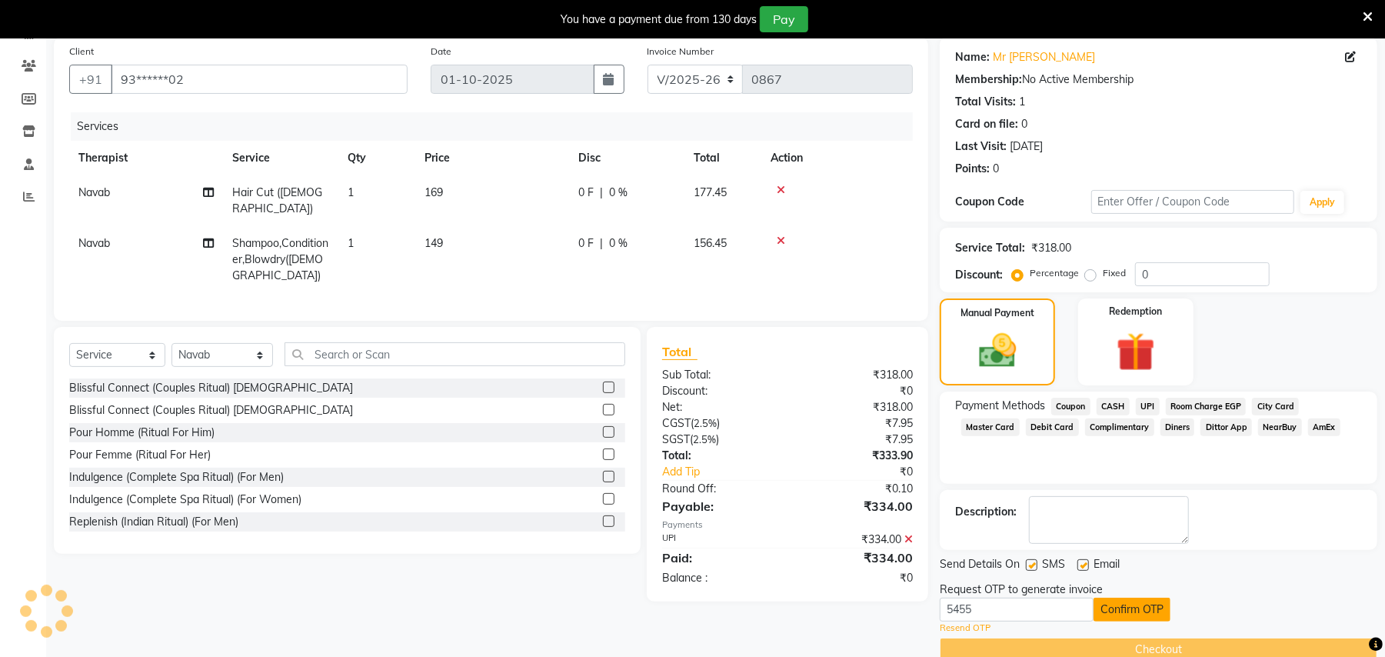
click at [1130, 612] on button "Confirm OTP" at bounding box center [1131, 609] width 77 height 24
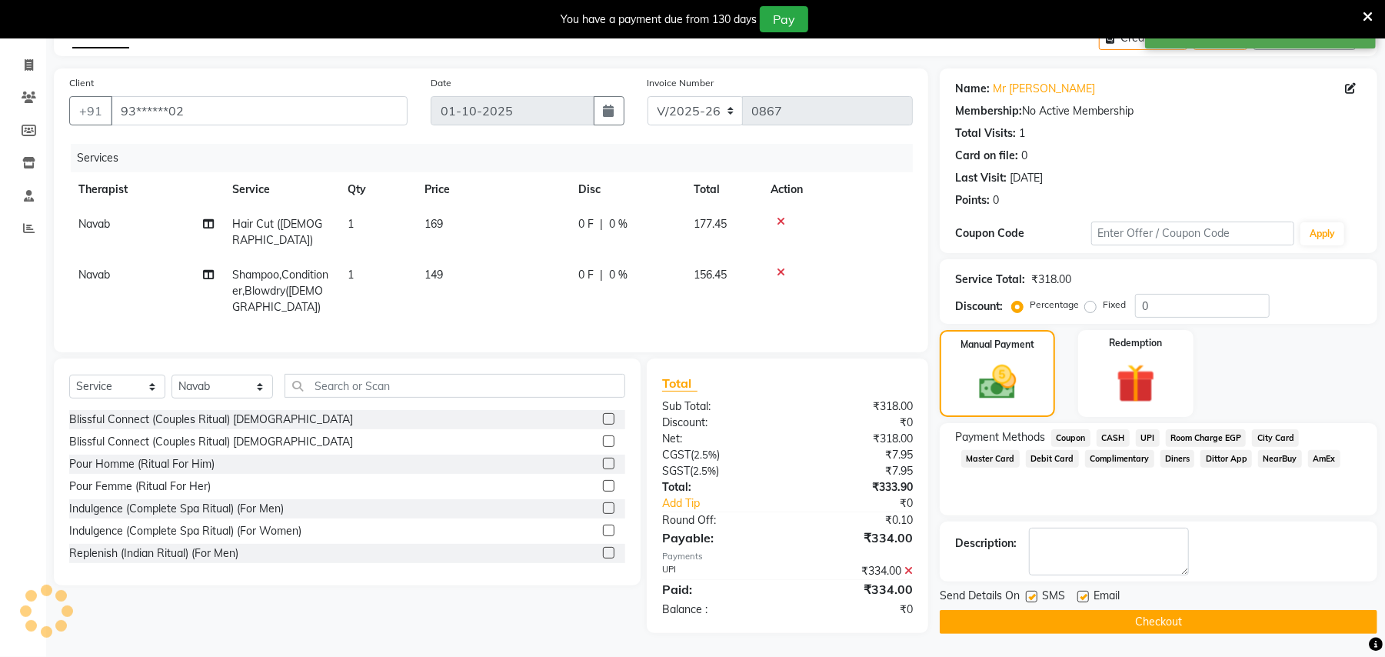
scroll to position [87, 0]
click at [1130, 616] on button "Checkout" at bounding box center [1159, 622] width 438 height 24
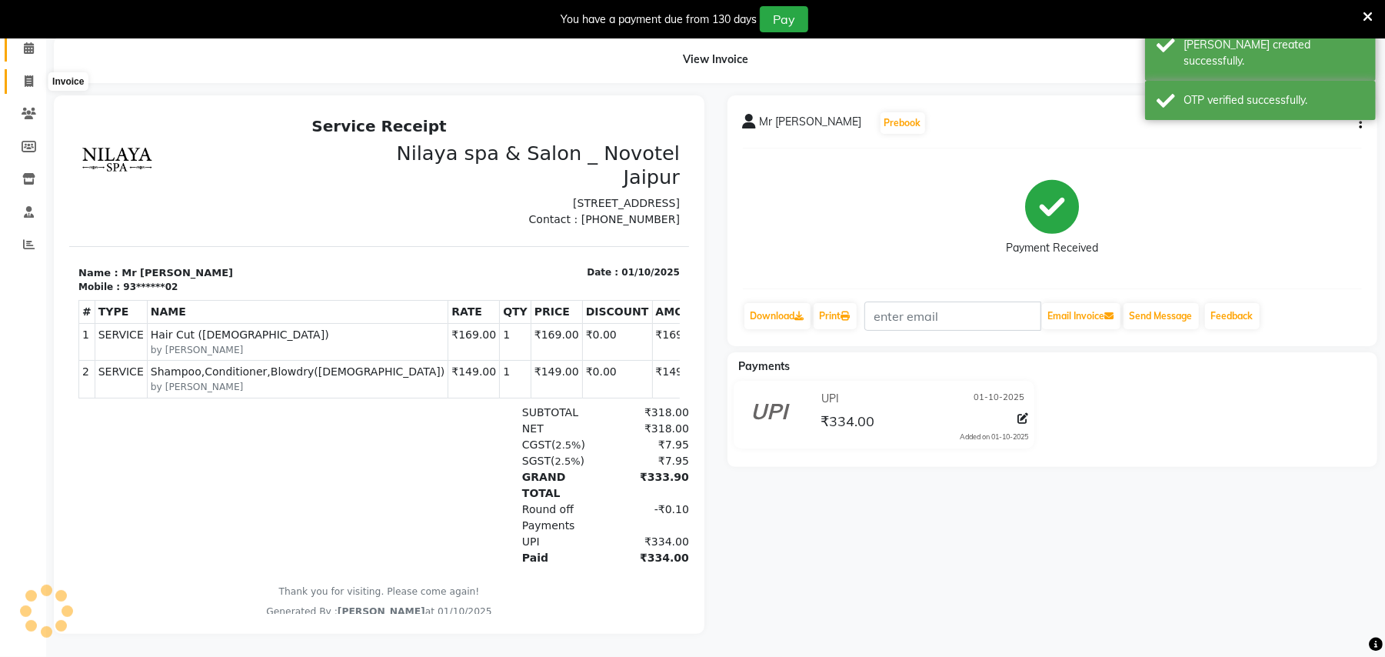
click at [32, 75] on icon at bounding box center [29, 81] width 8 height 12
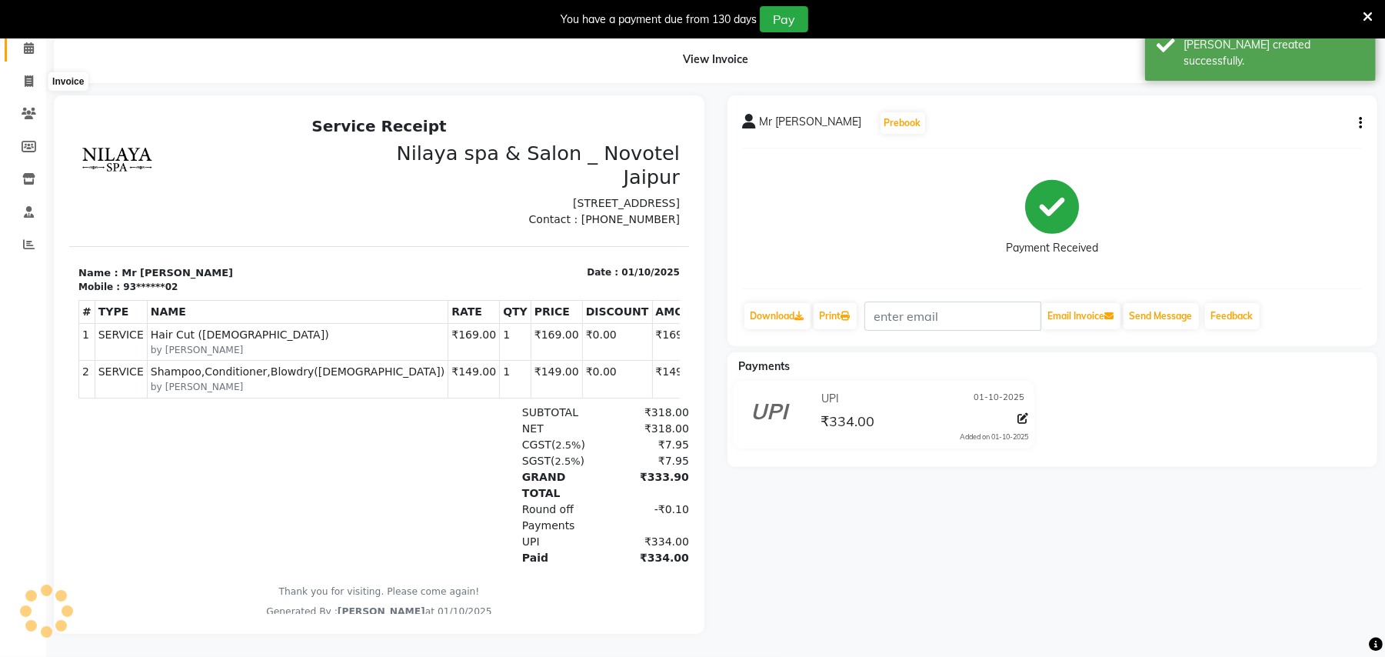
select select "service"
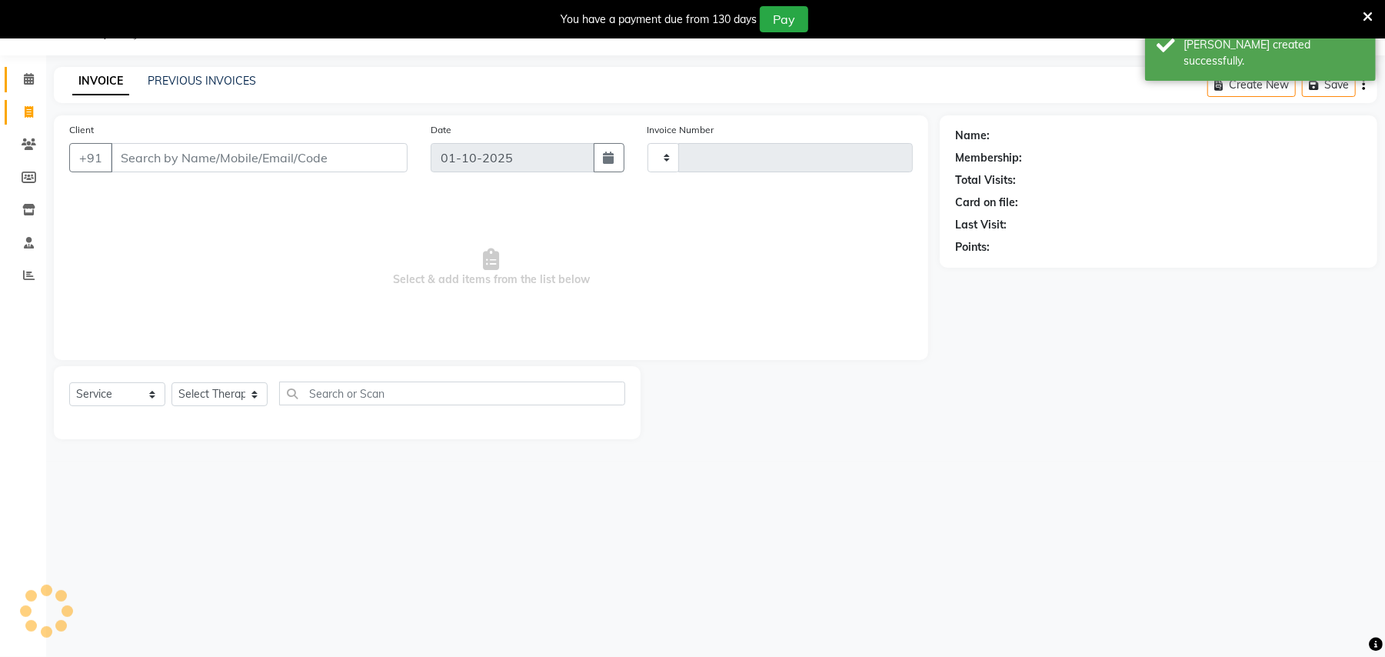
scroll to position [38, 0]
type input "0868"
select select "8197"
click at [22, 75] on span at bounding box center [28, 81] width 27 height 18
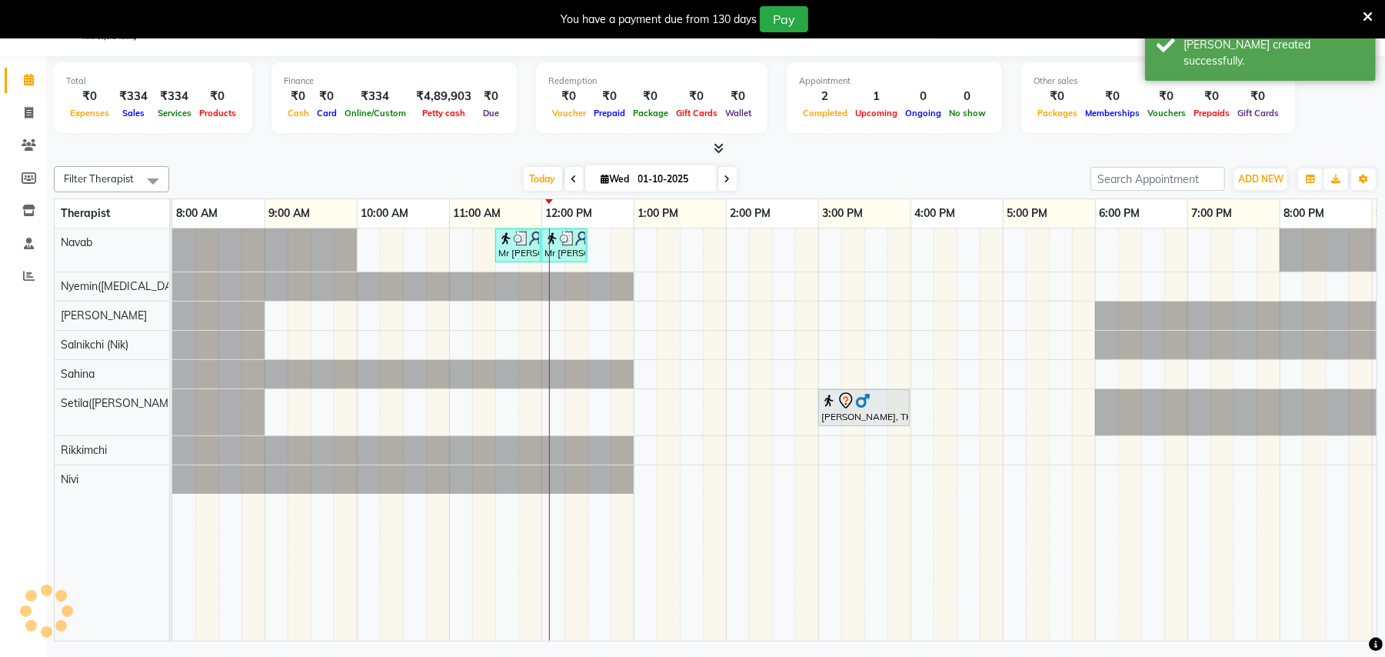
click at [1366, 10] on icon at bounding box center [1367, 17] width 10 height 14
